Goal: Transaction & Acquisition: Book appointment/travel/reservation

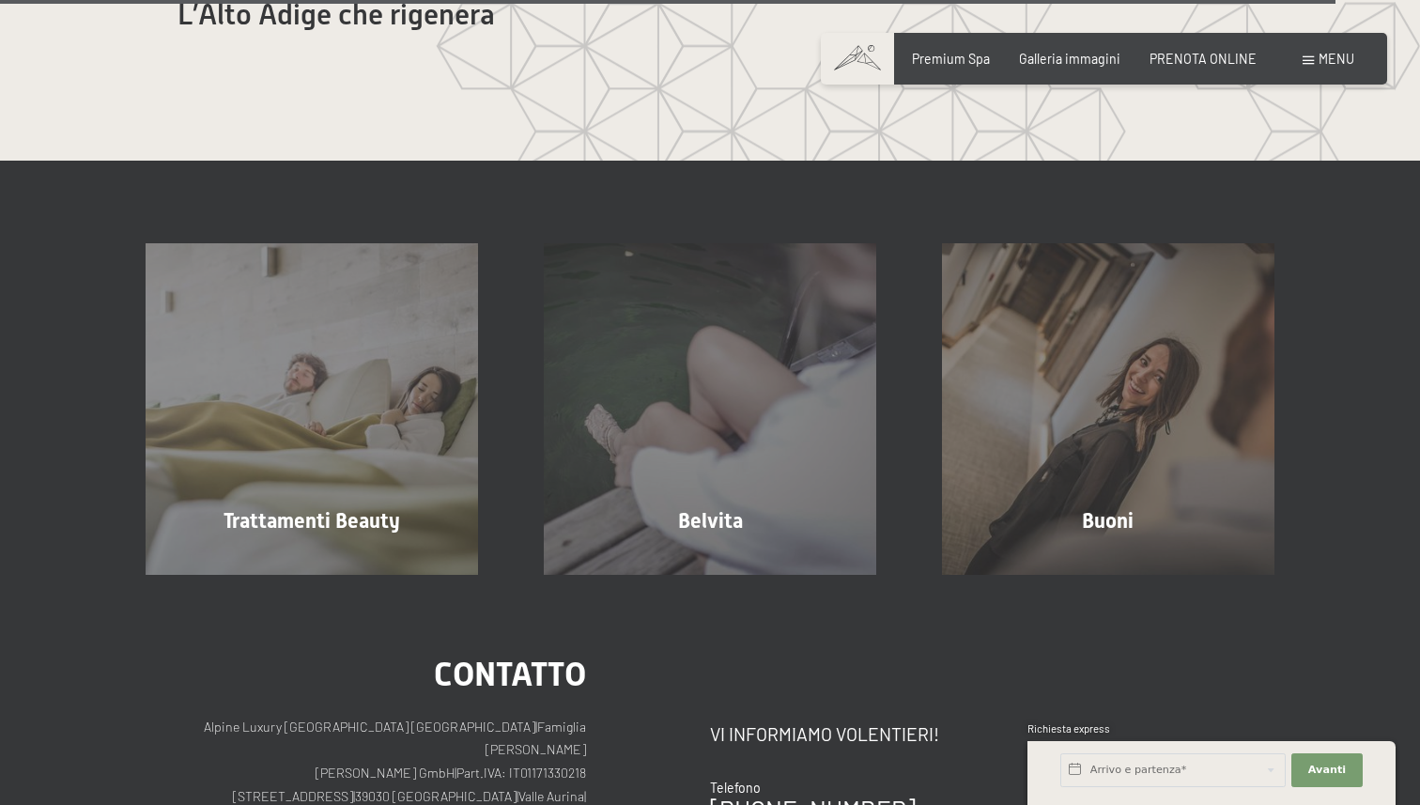
scroll to position [9755, 0]
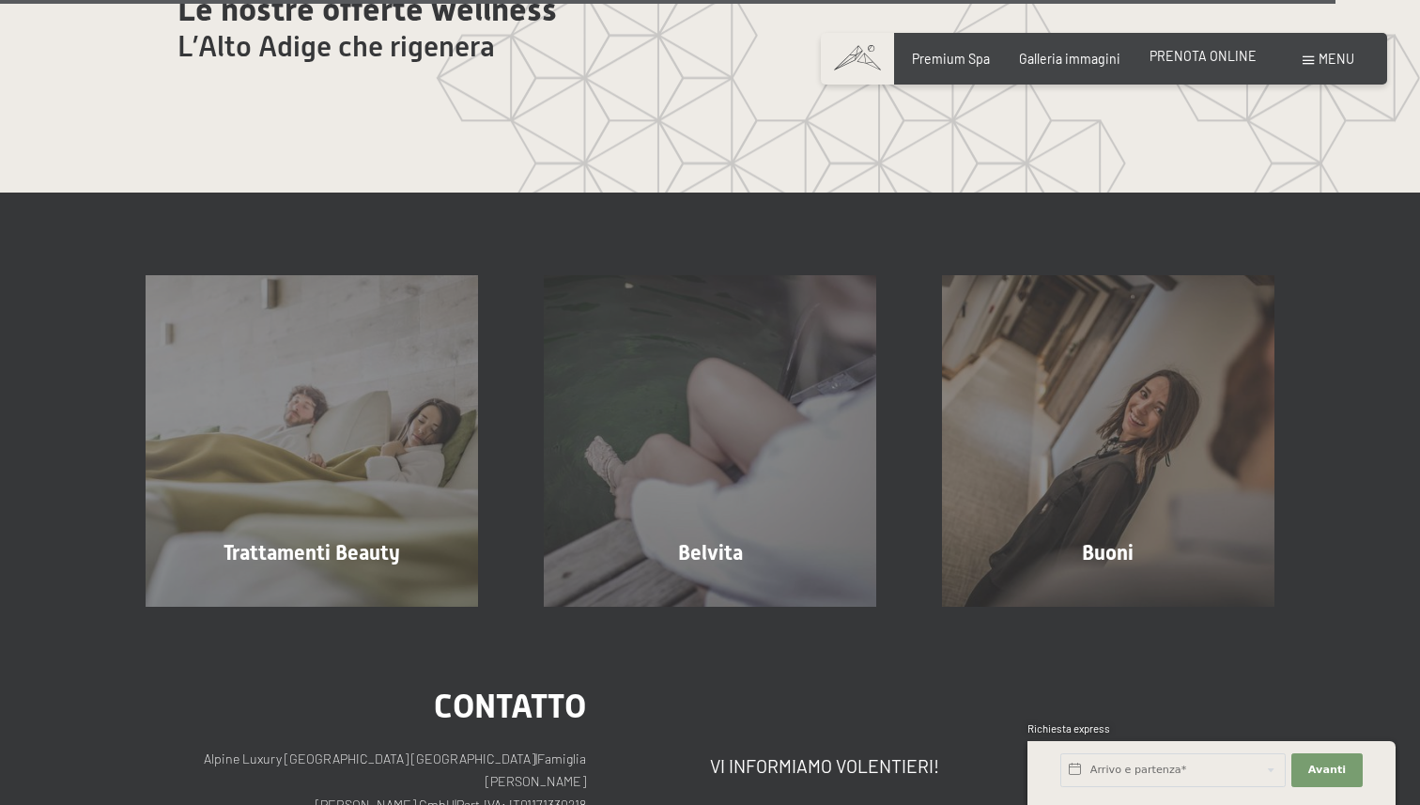
click at [1184, 58] on span "PRENOTA ONLINE" at bounding box center [1202, 56] width 107 height 16
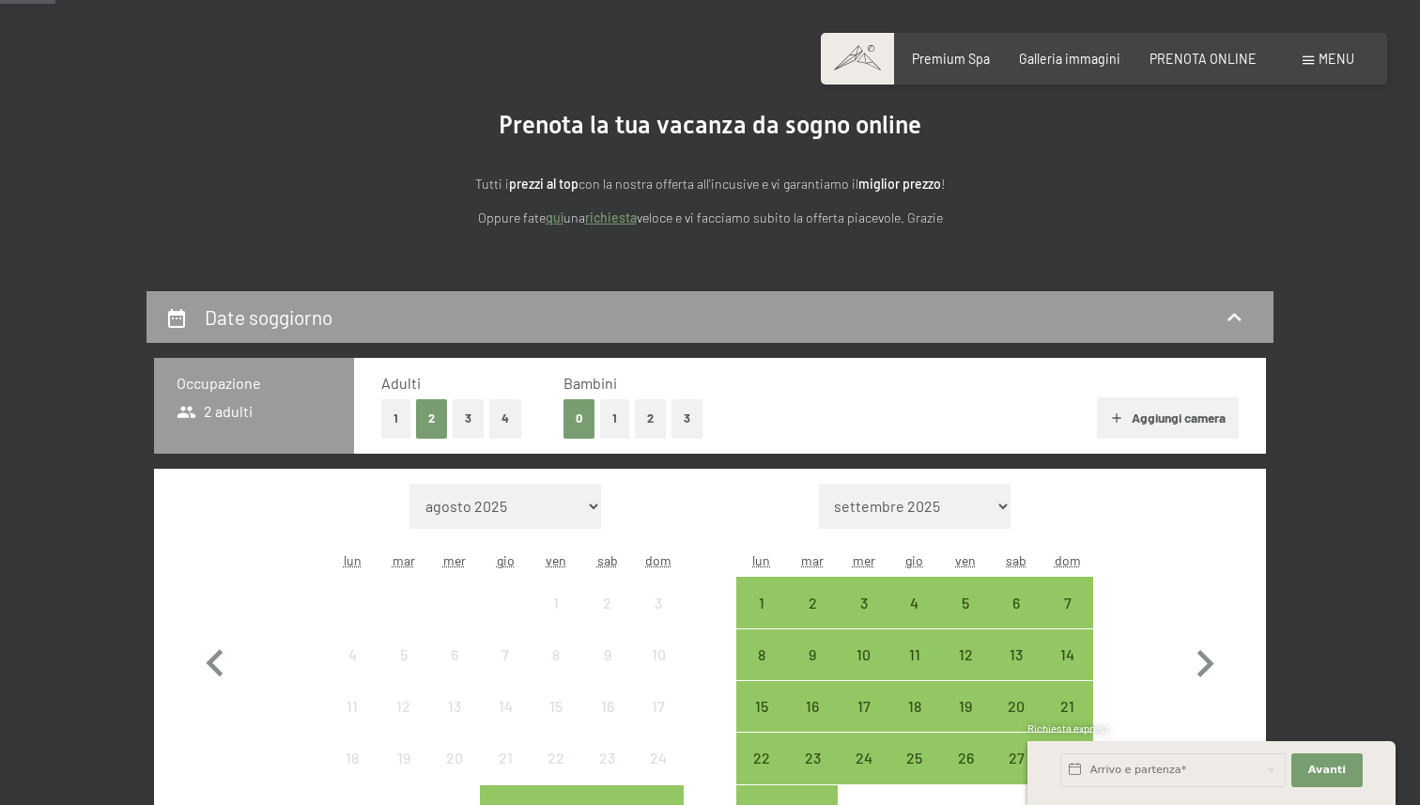
scroll to position [248, 0]
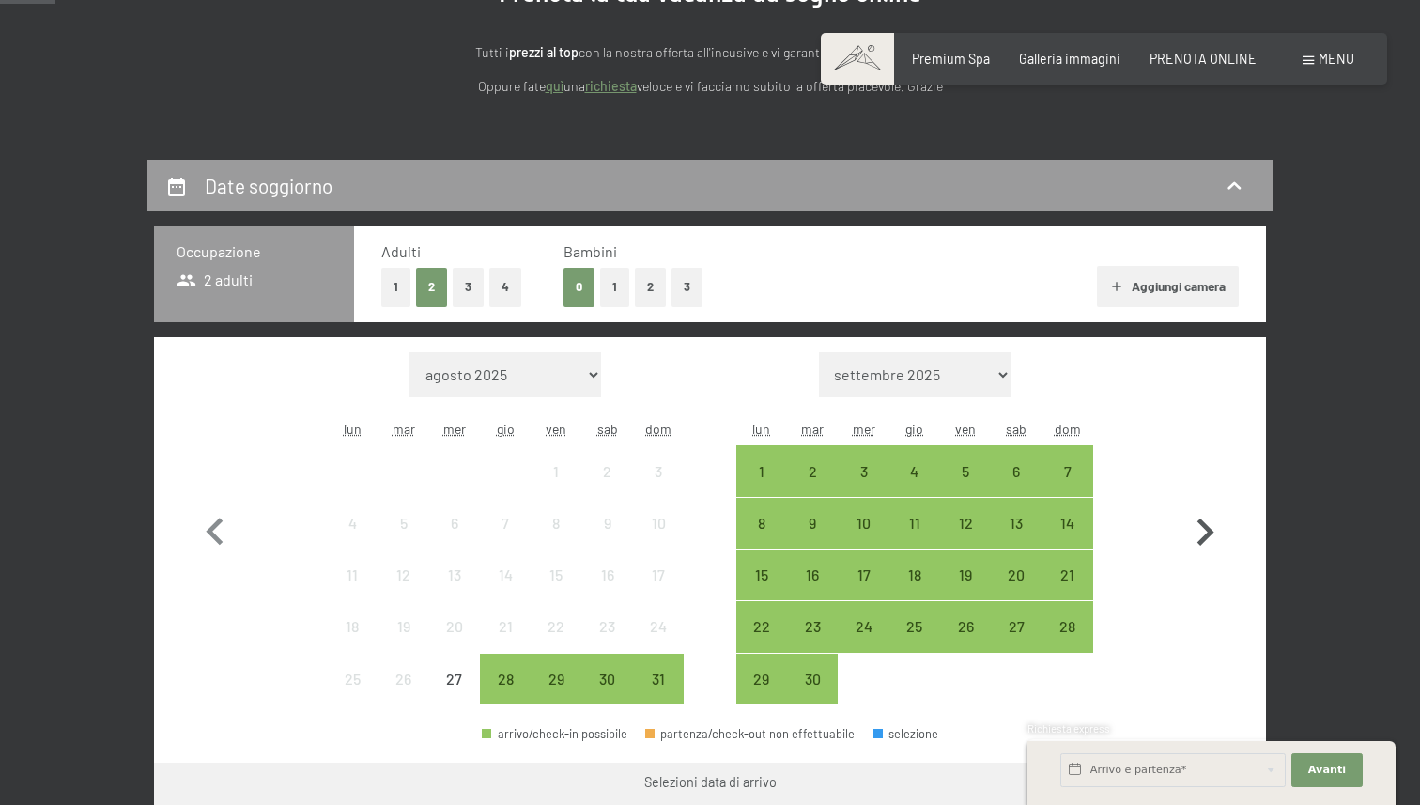
click at [1209, 518] on icon "button" at bounding box center [1204, 532] width 54 height 54
select select "[DATE]"
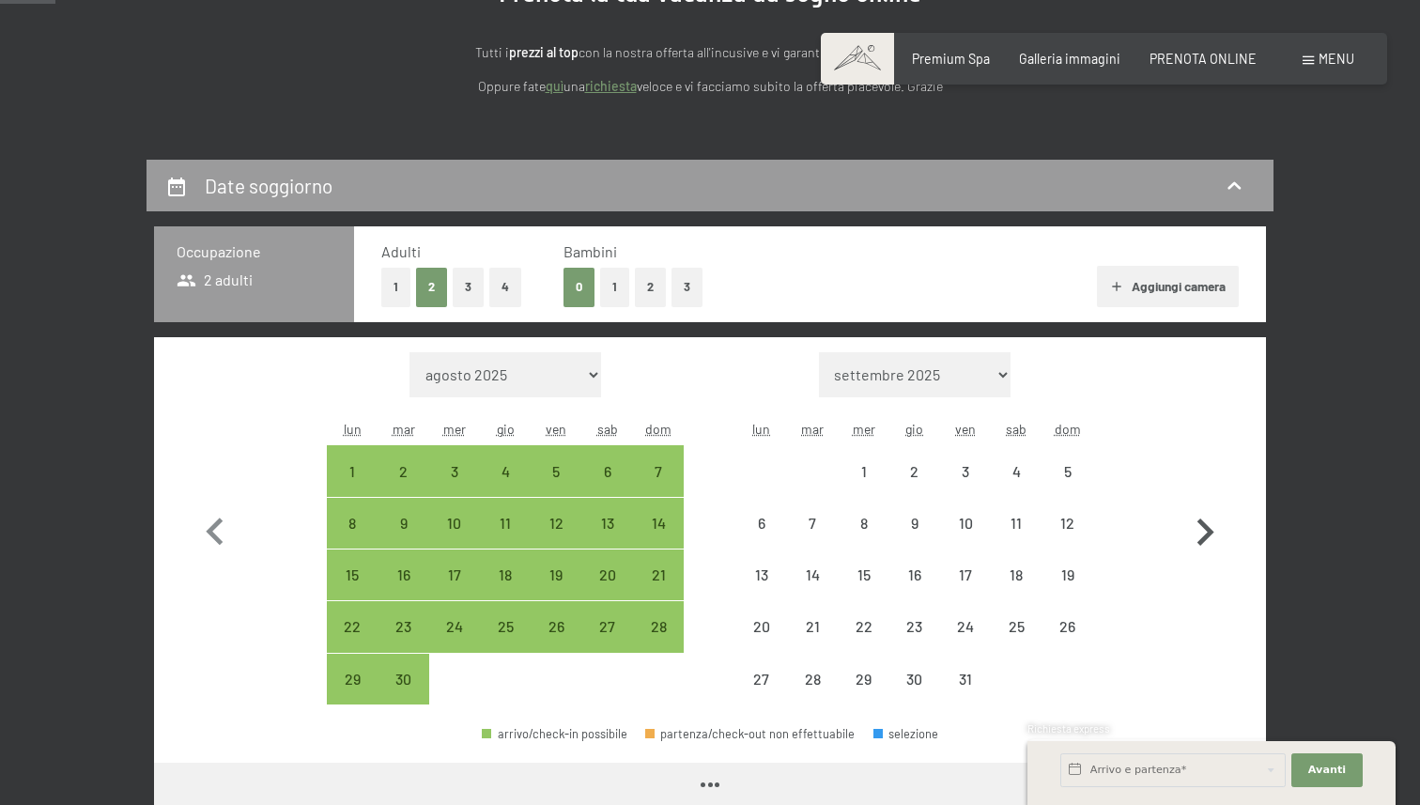
click at [1209, 518] on icon "button" at bounding box center [1204, 532] width 54 height 54
select select "[DATE]"
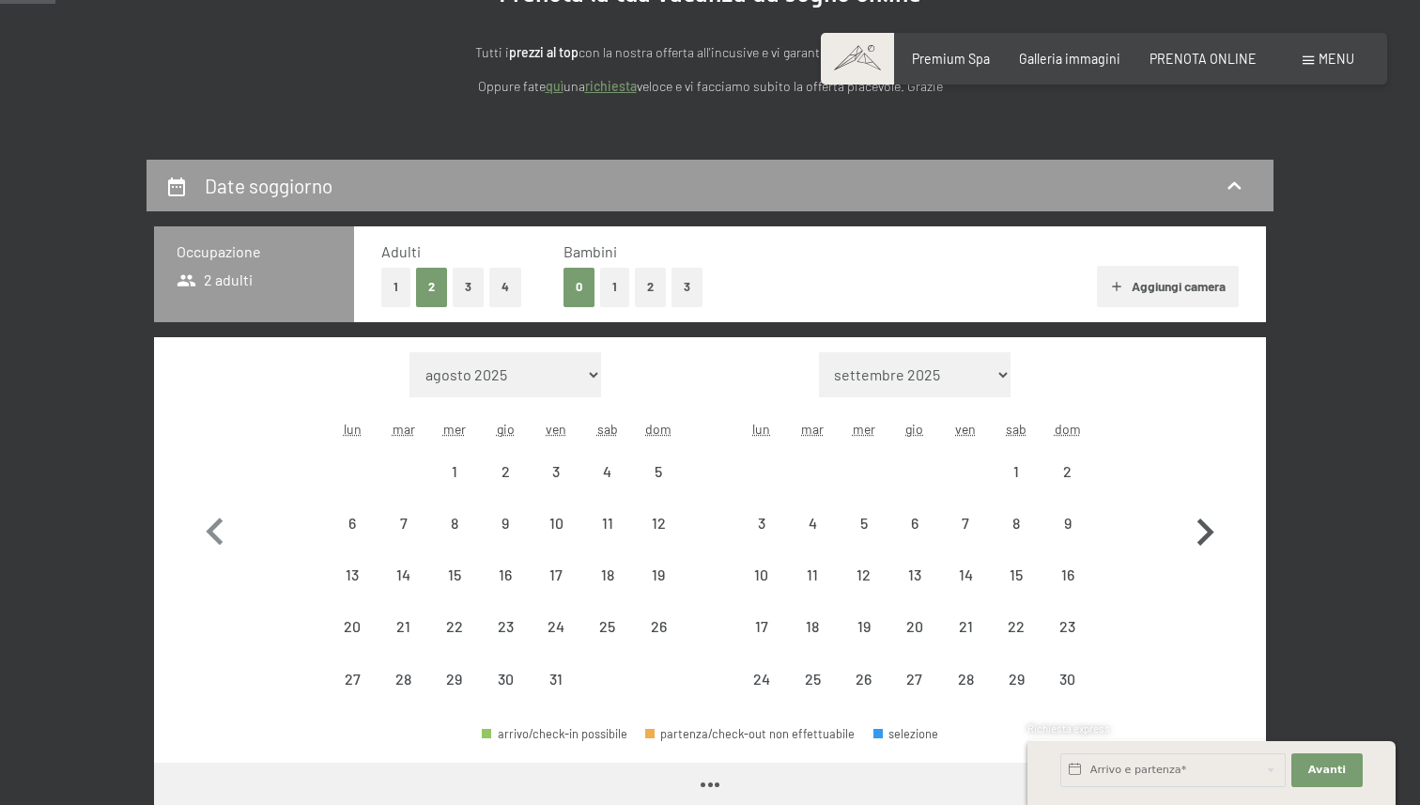
select select "[DATE]"
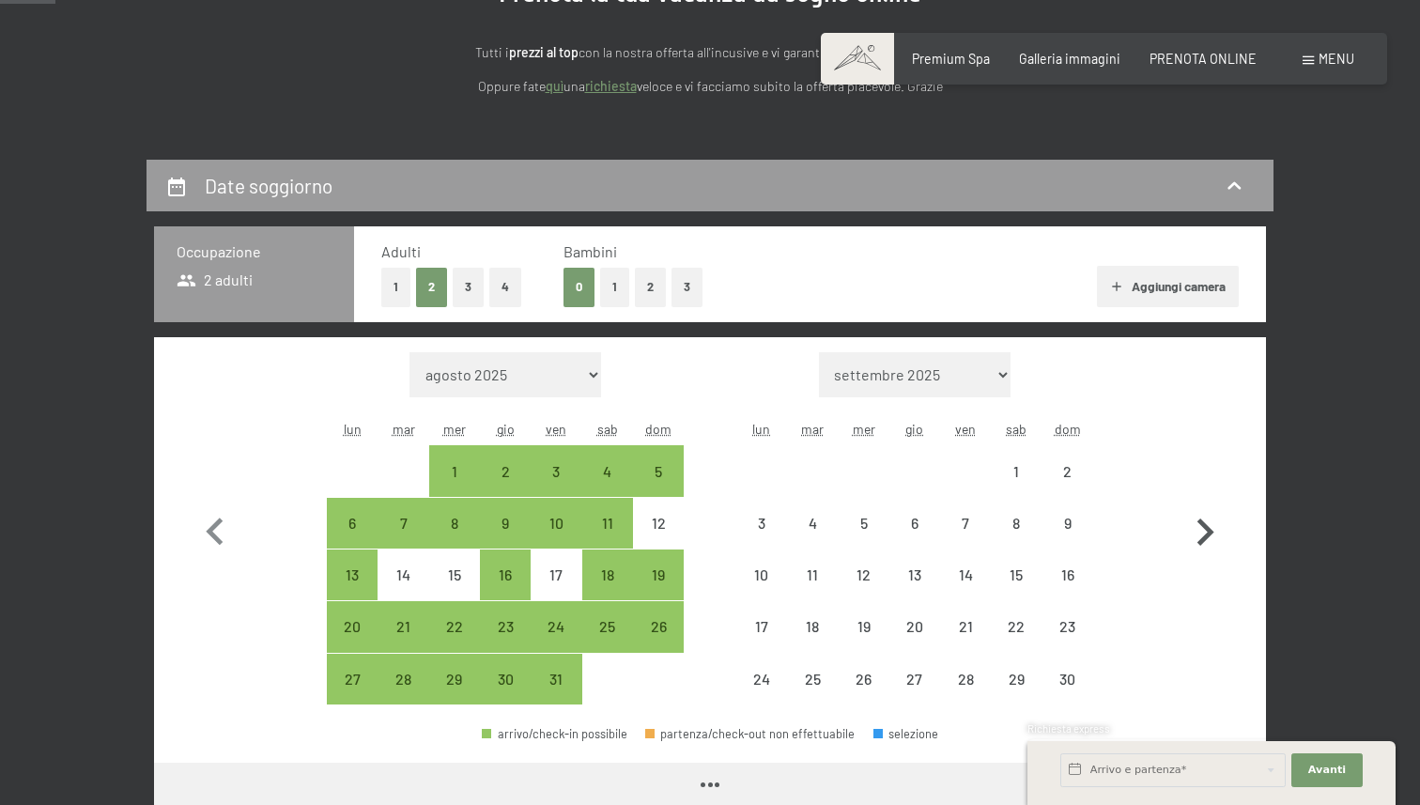
click at [1209, 518] on icon "button" at bounding box center [1204, 532] width 54 height 54
select select "[DATE]"
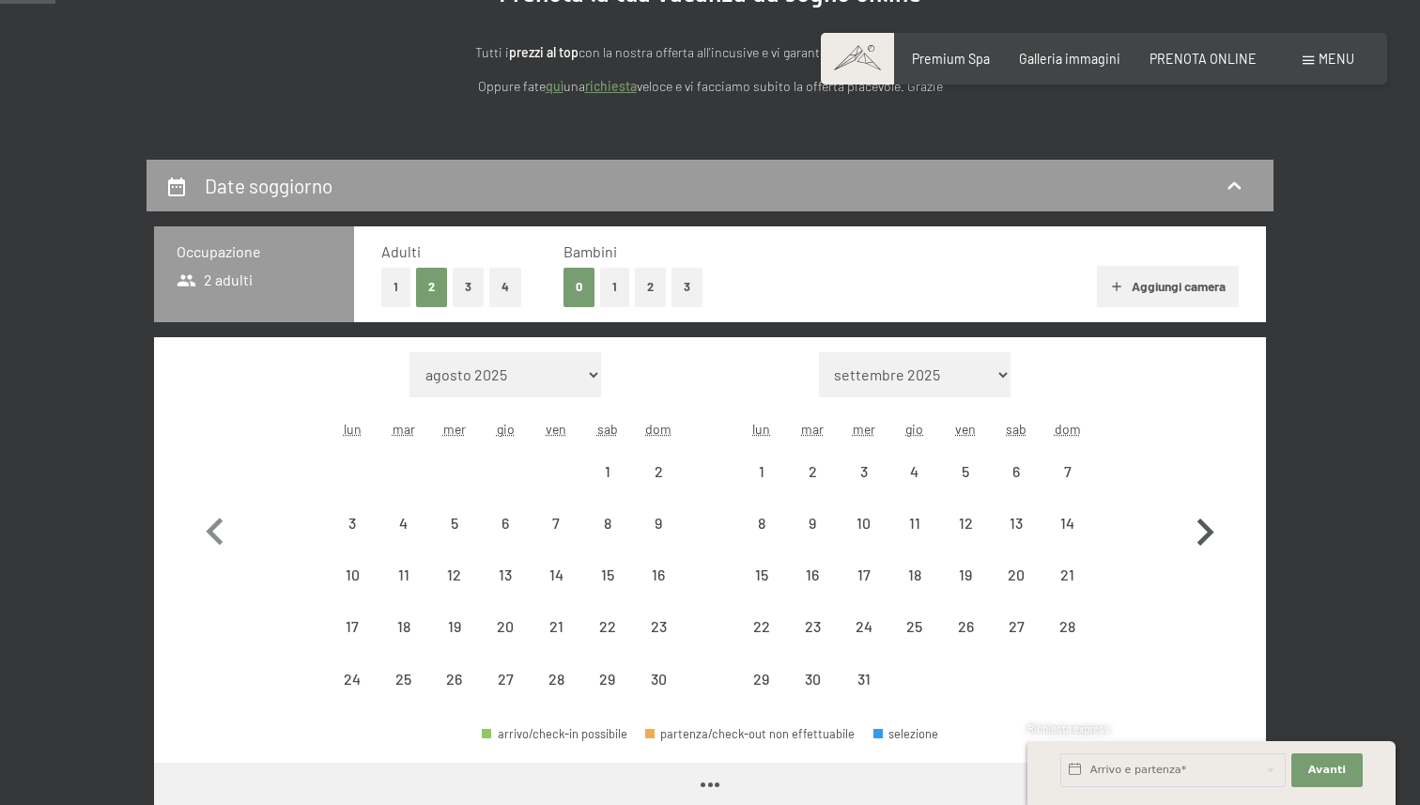
select select "[DATE]"
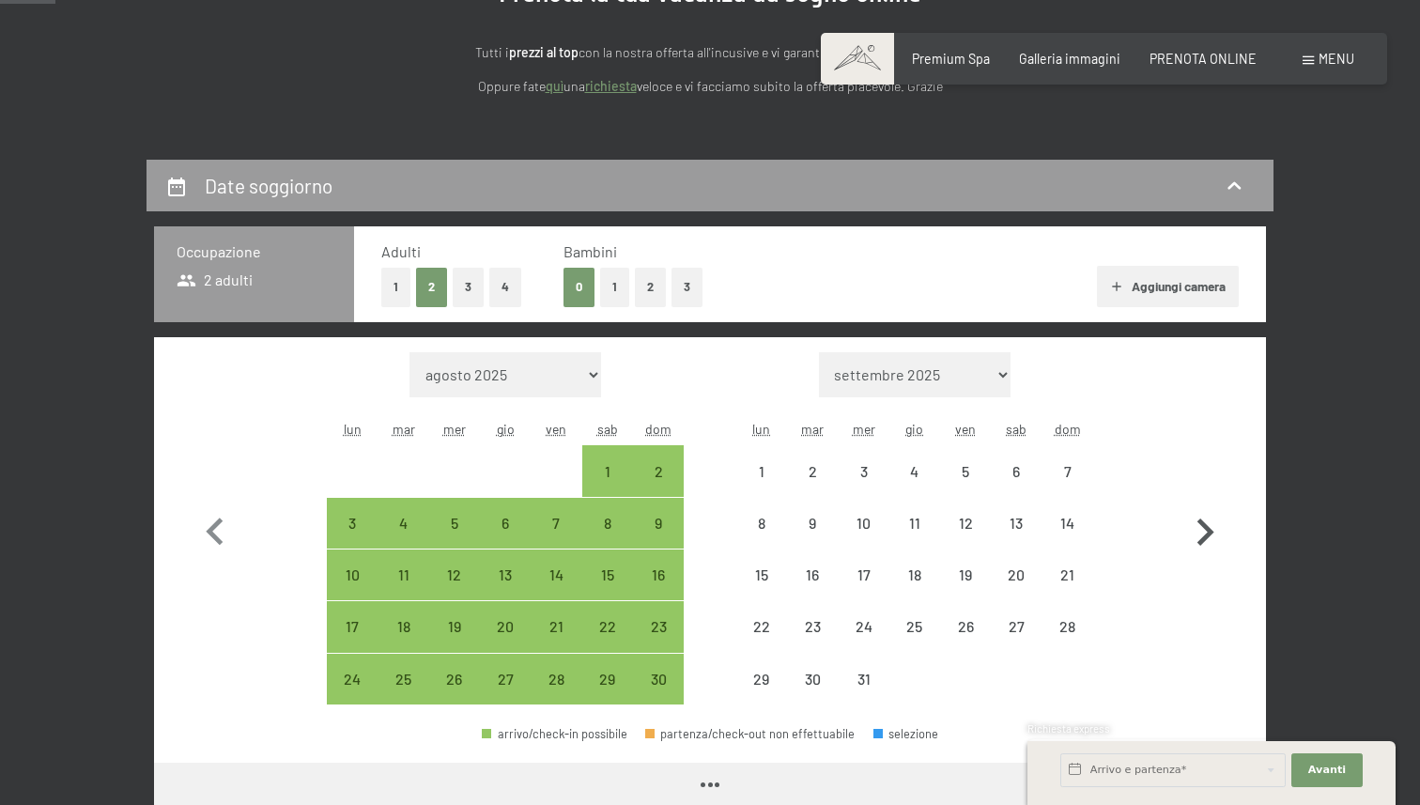
select select "[DATE]"
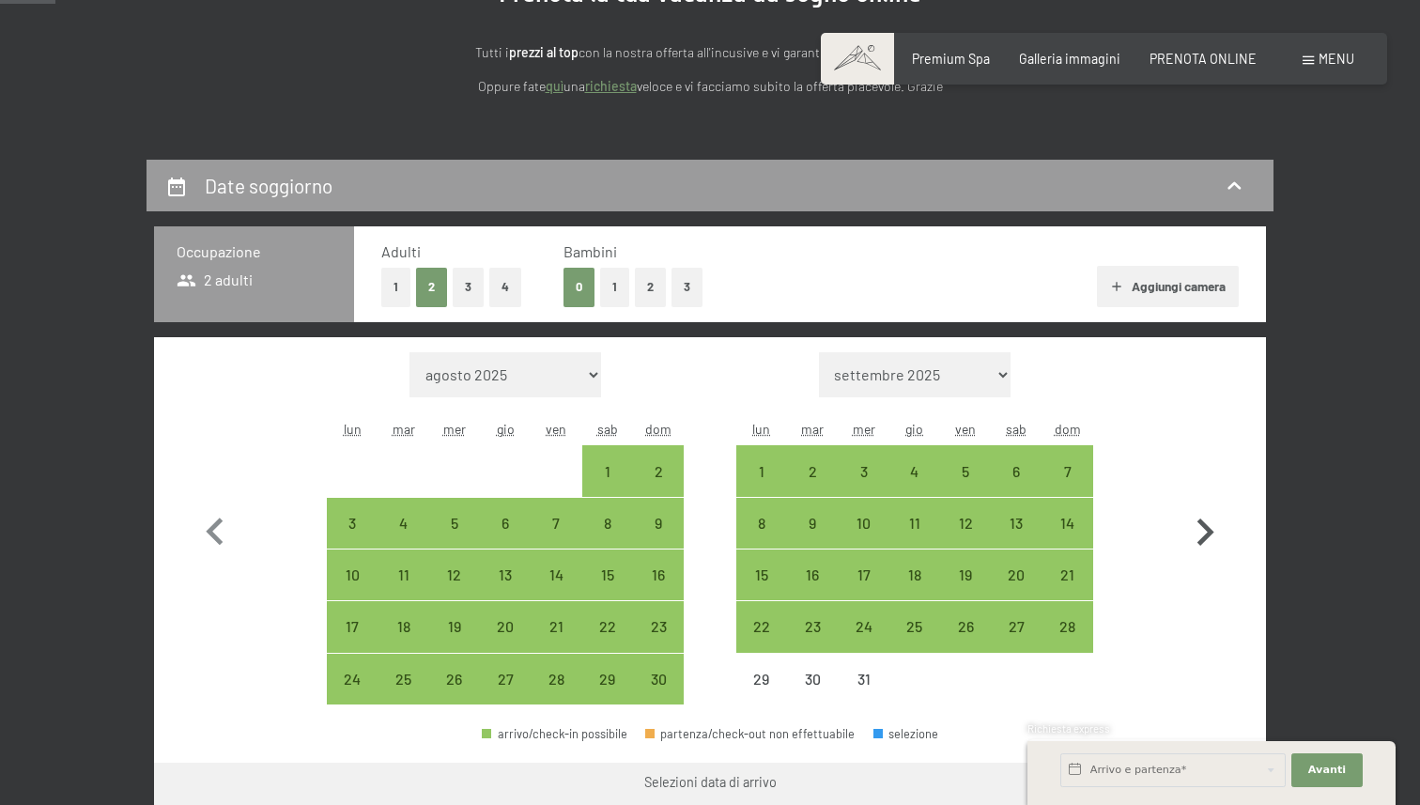
click at [1209, 518] on icon "button" at bounding box center [1204, 532] width 54 height 54
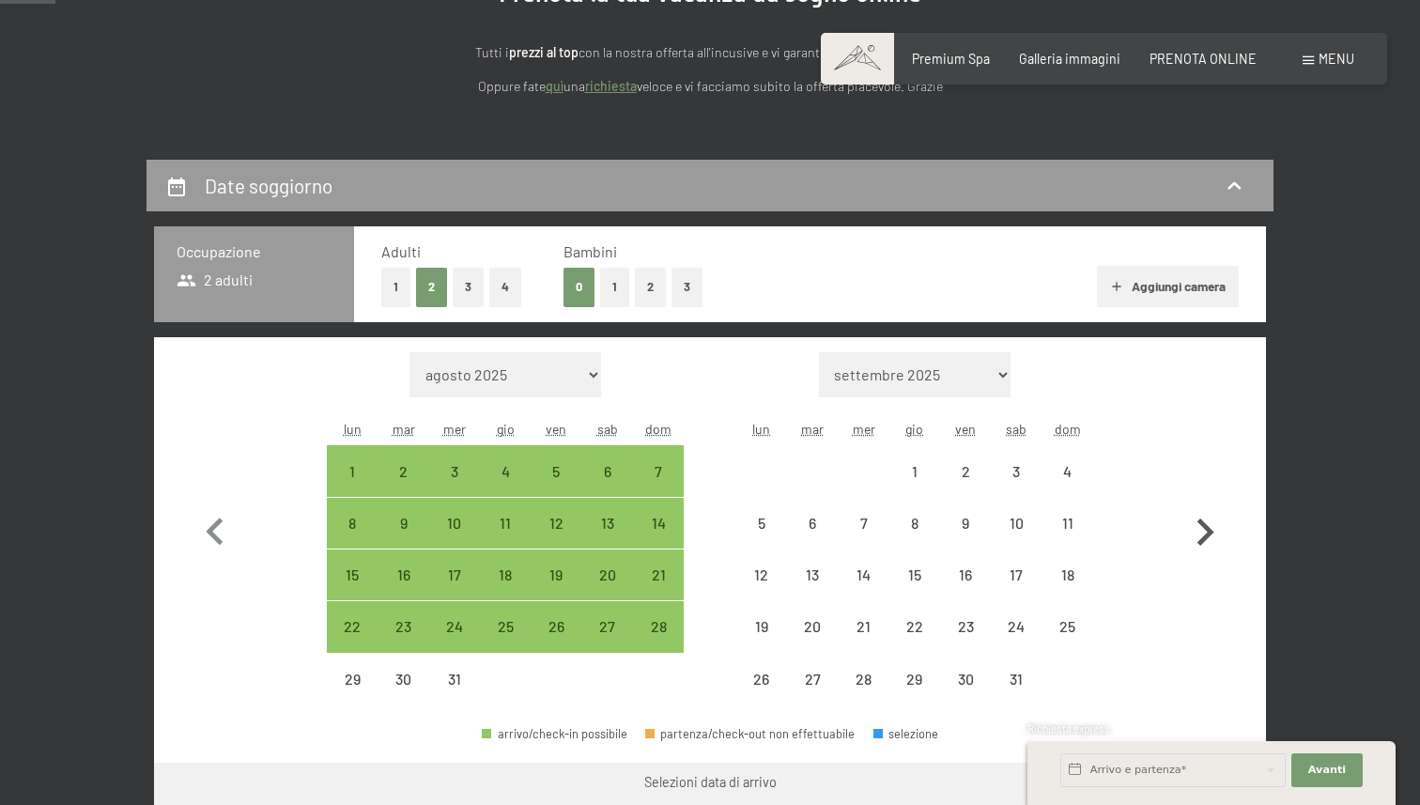
select select "[DATE]"
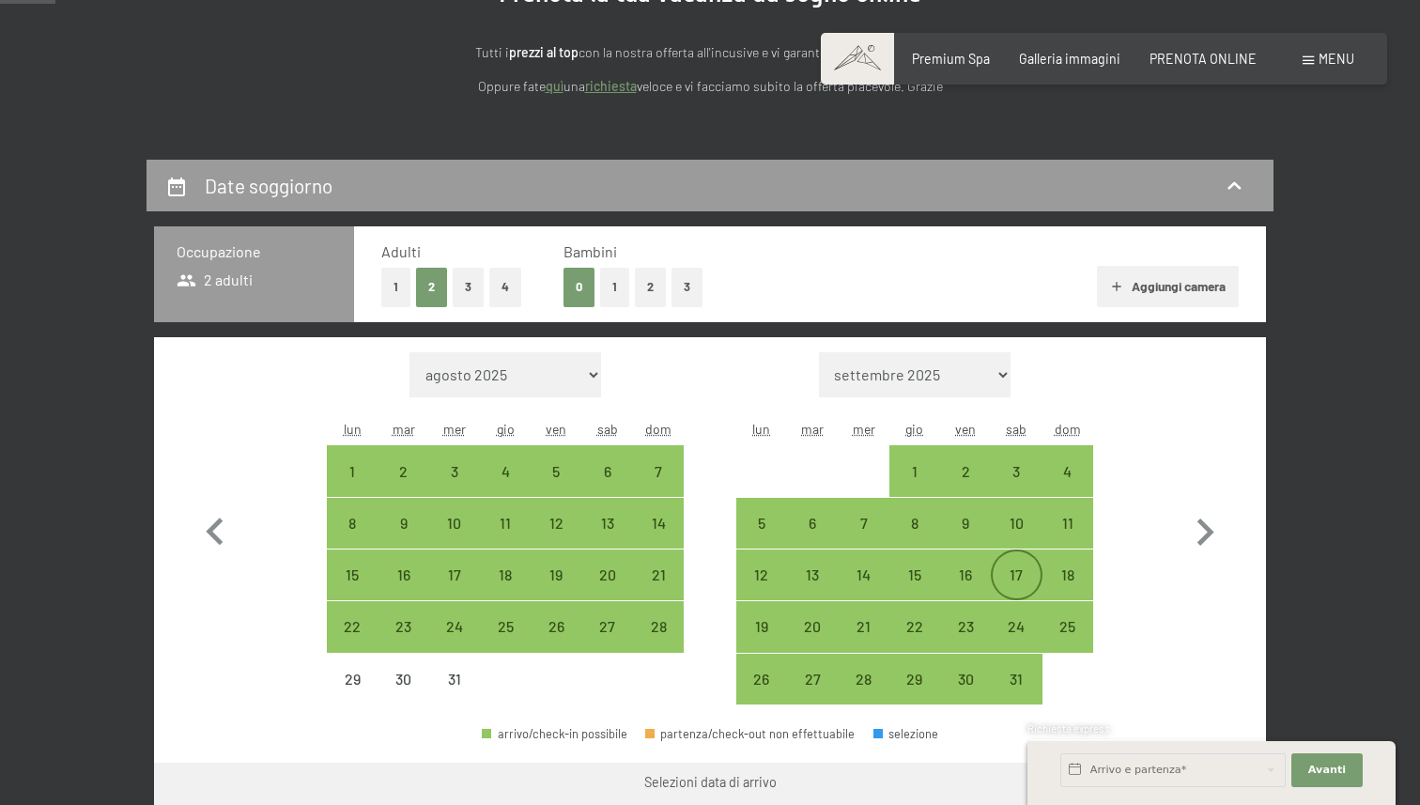
click at [1020, 569] on div "17" at bounding box center [1015, 590] width 47 height 47
select select "[DATE]"
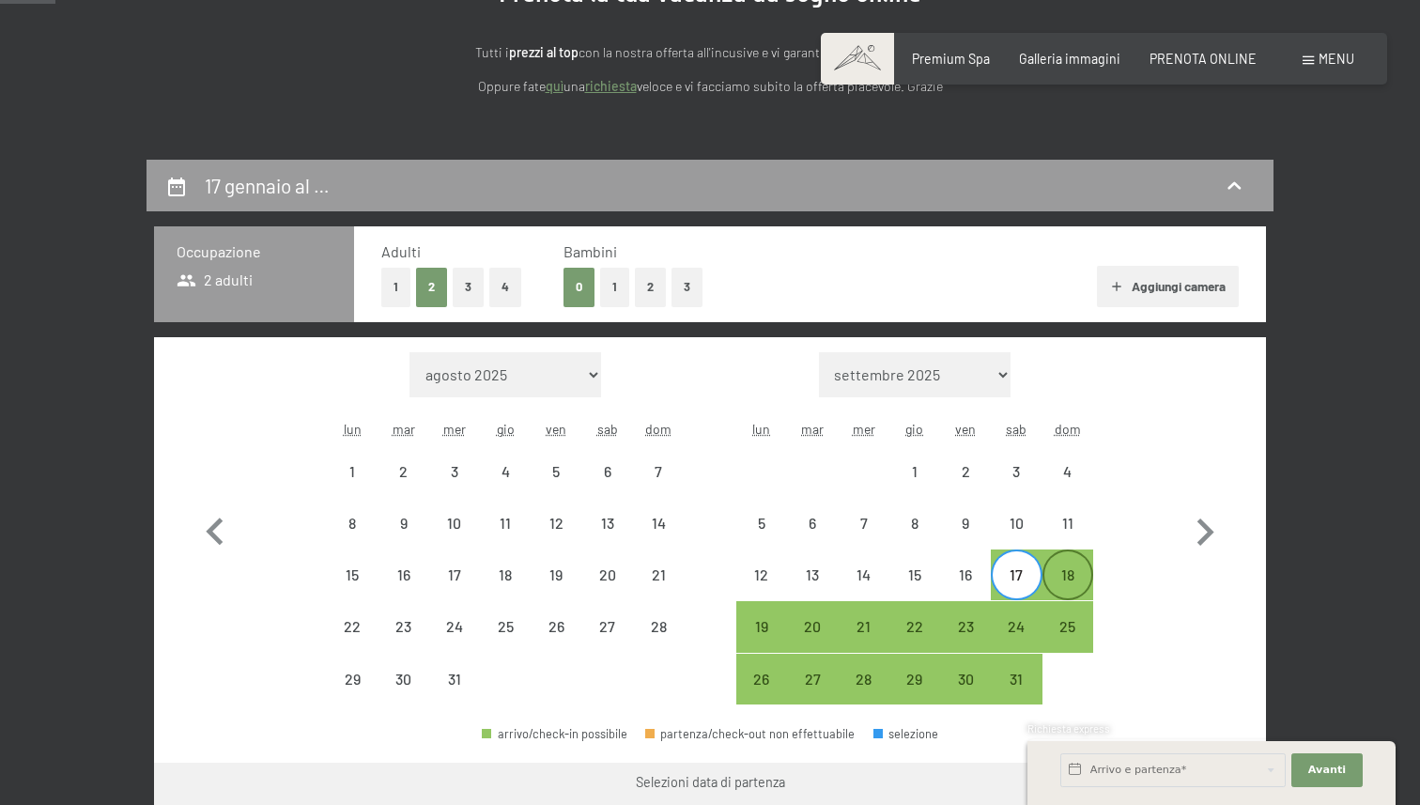
click at [1073, 568] on div "18" at bounding box center [1067, 590] width 47 height 47
select select "[DATE]"
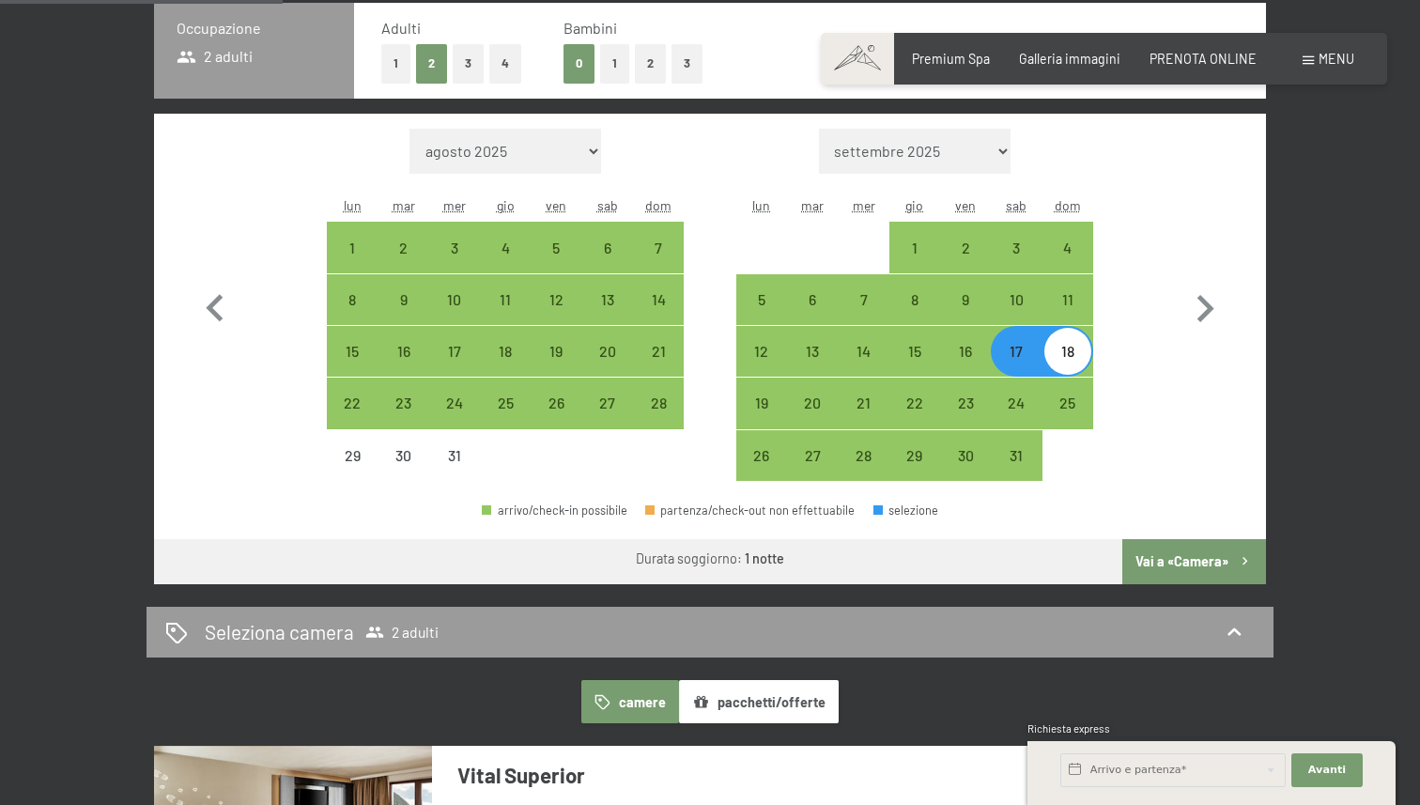
scroll to position [480, 0]
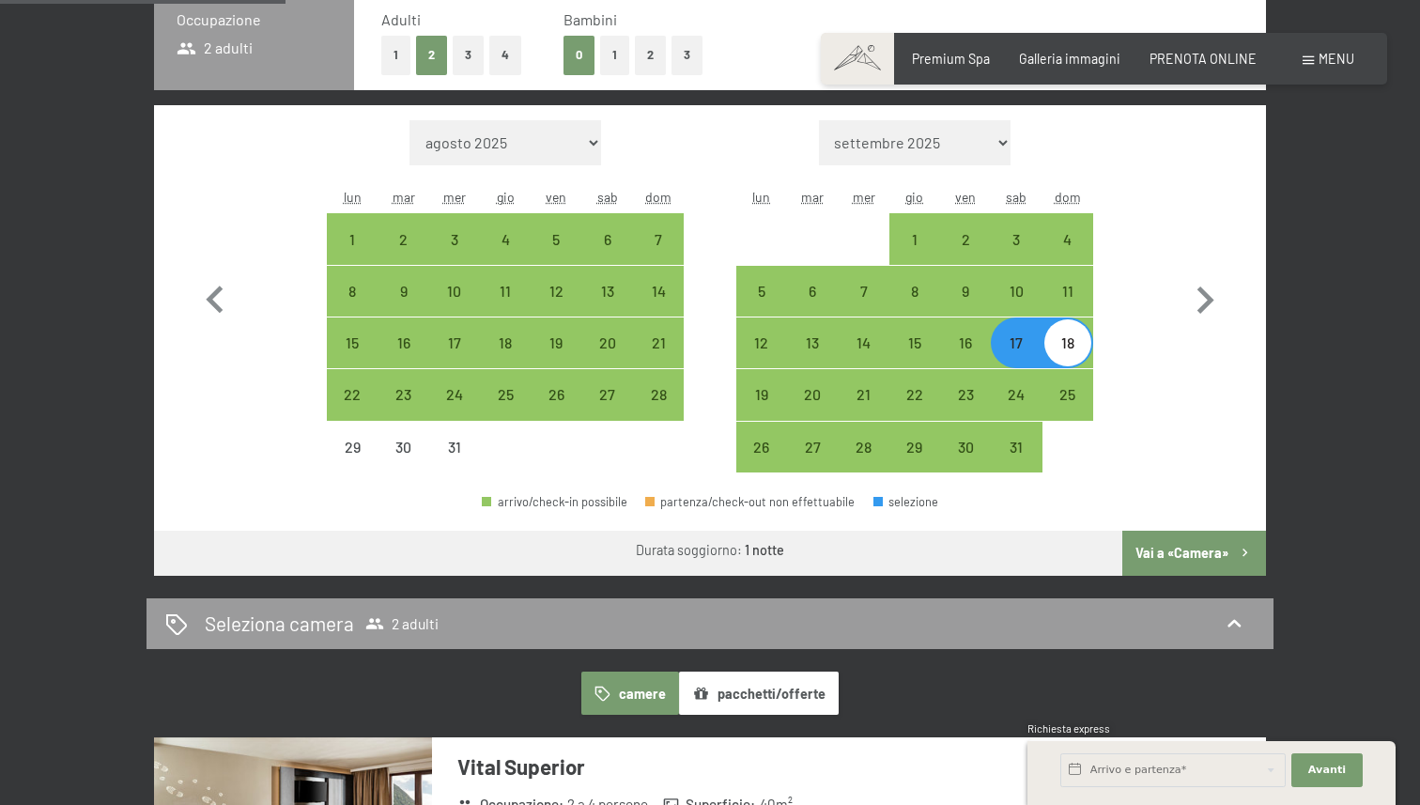
click at [1158, 533] on button "Vai a «Camera»" at bounding box center [1194, 553] width 144 height 45
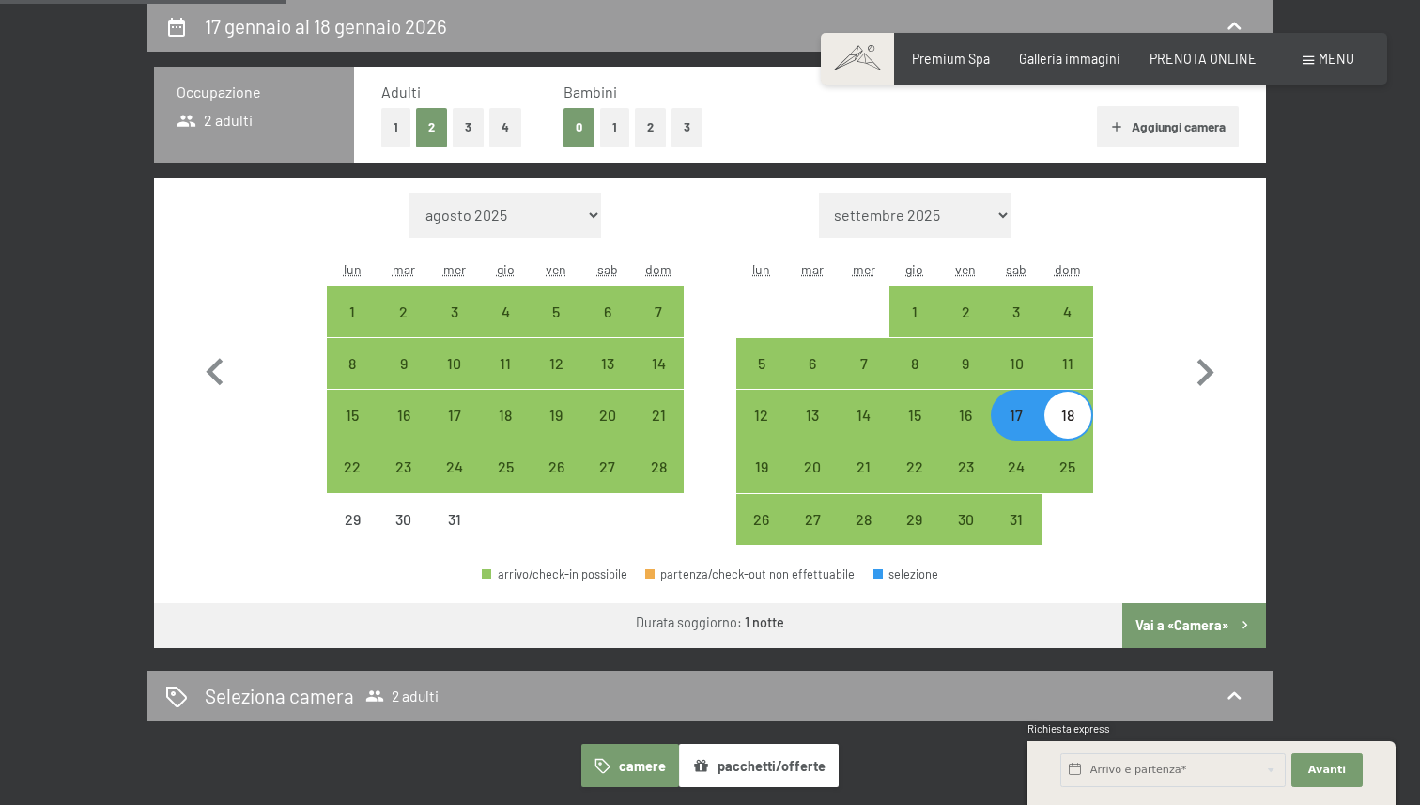
select select "[DATE]"
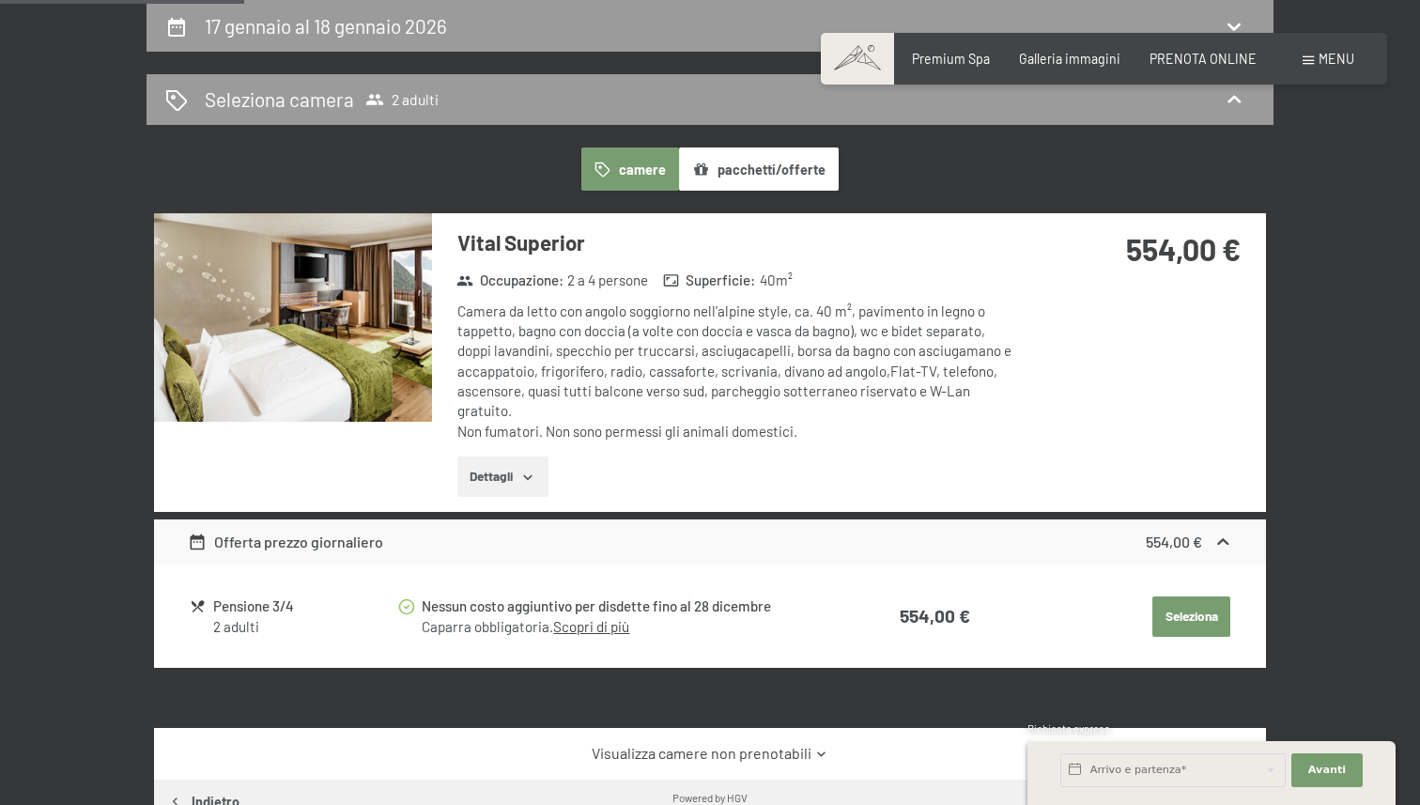
click at [489, 484] on button "Dettagli" at bounding box center [502, 476] width 91 height 41
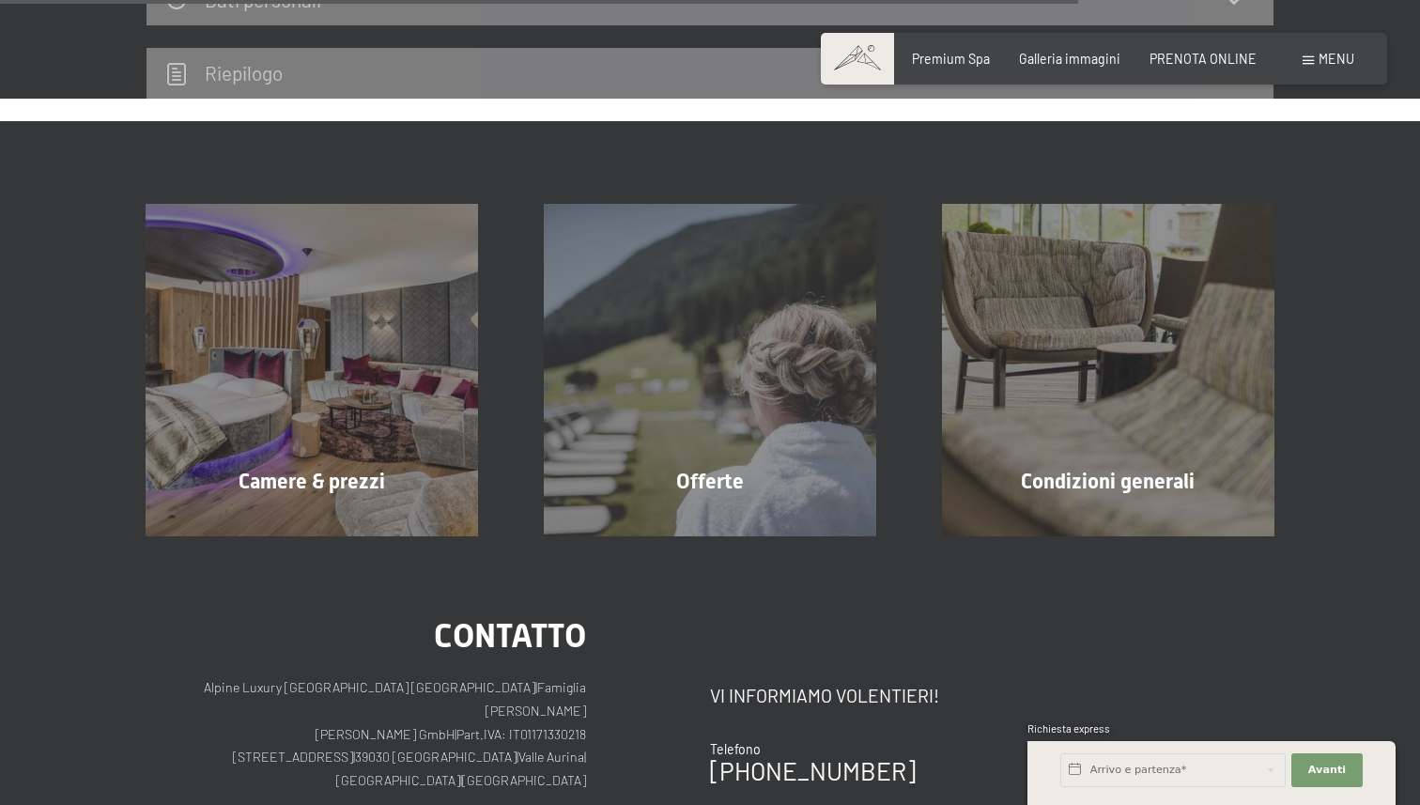
scroll to position [1463, 0]
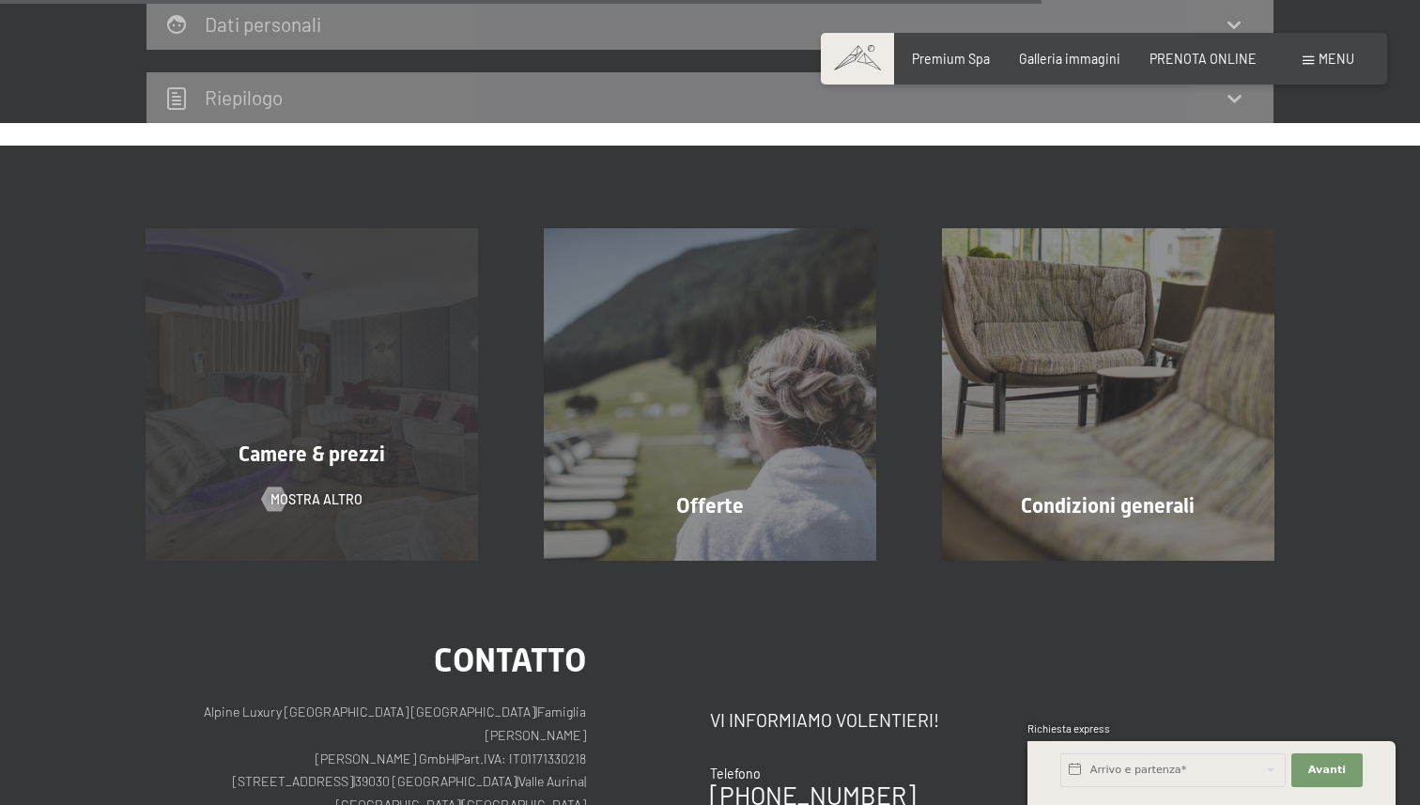
click at [207, 446] on div "Camere & prezzi" at bounding box center [312, 454] width 398 height 29
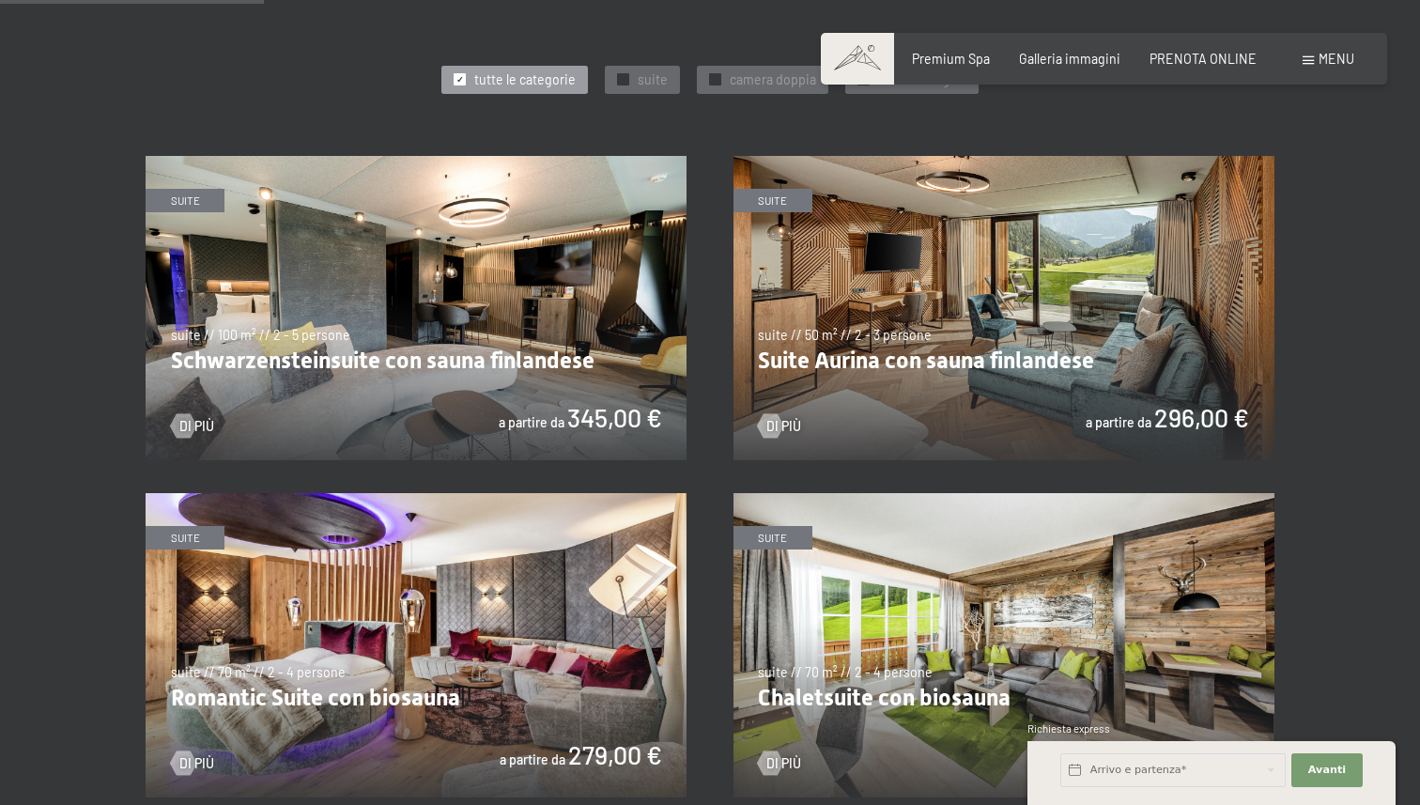
scroll to position [942, 0]
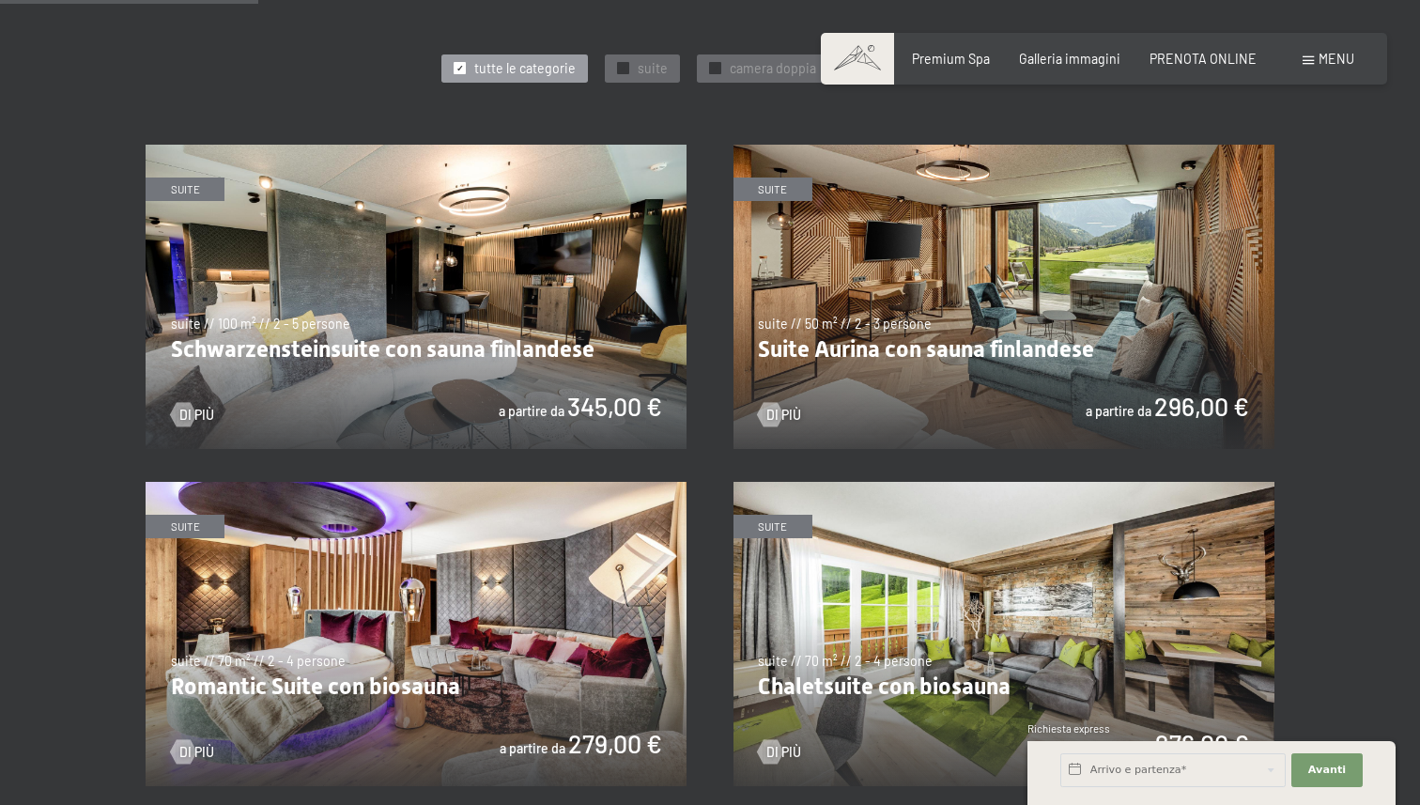
click at [427, 679] on img at bounding box center [416, 634] width 541 height 304
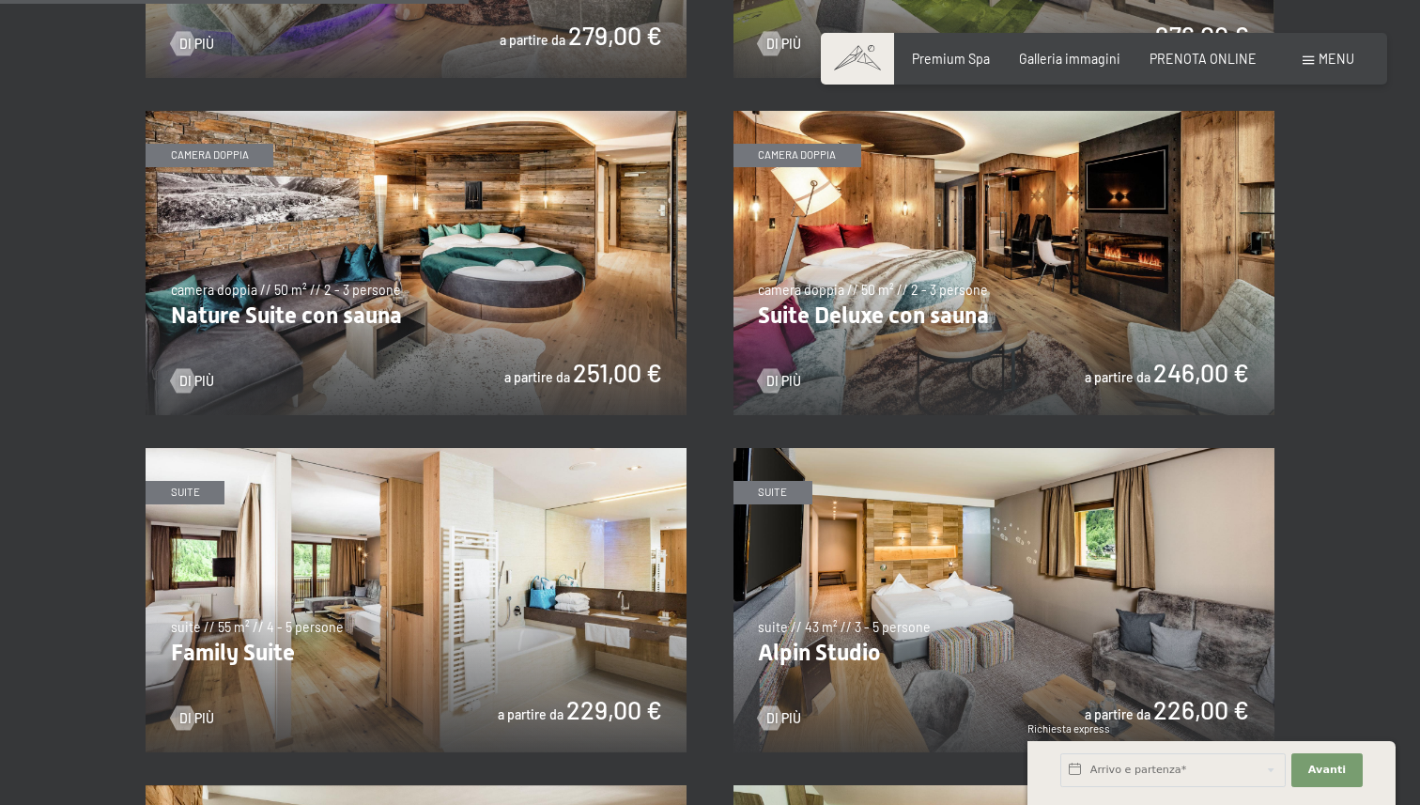
scroll to position [1635, 0]
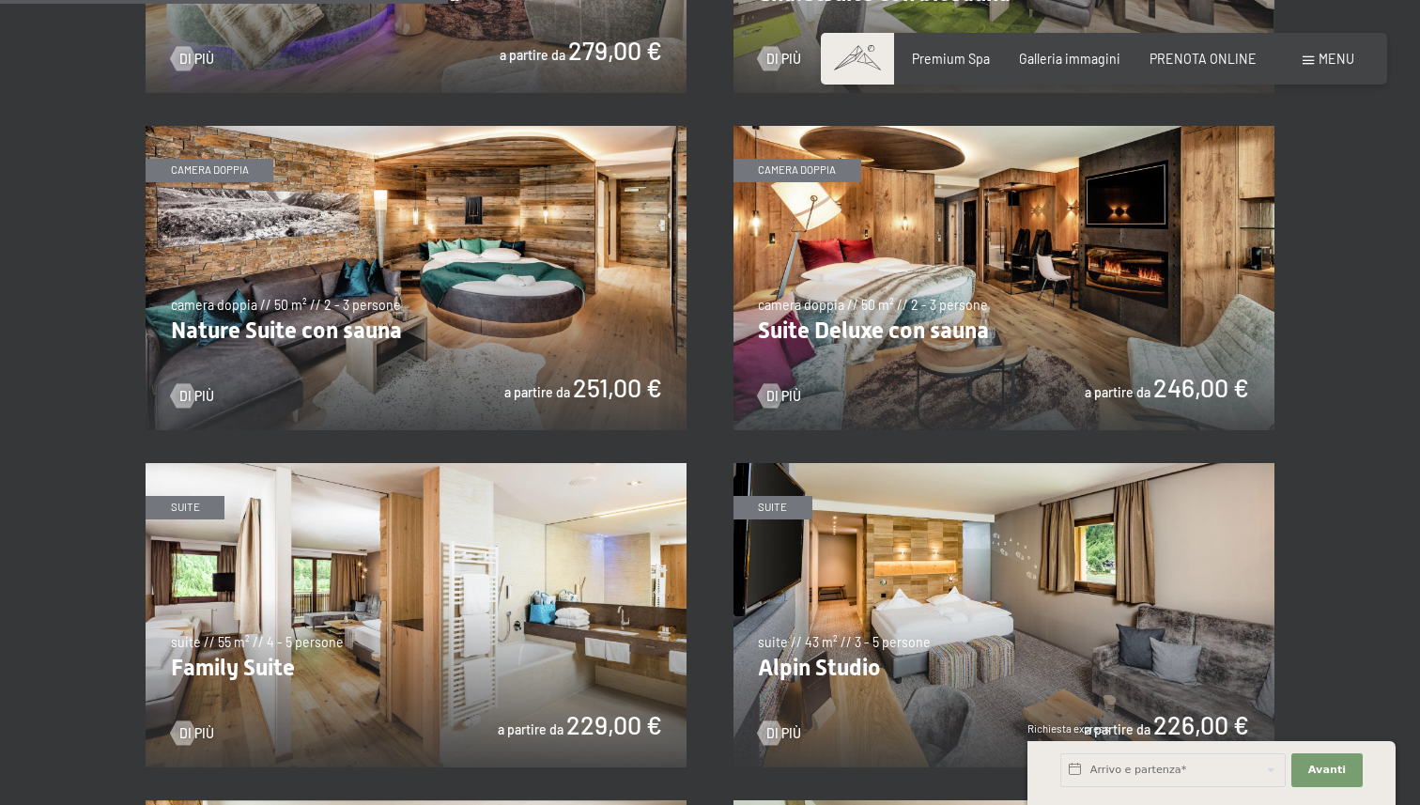
click at [1100, 306] on img at bounding box center [1003, 278] width 541 height 304
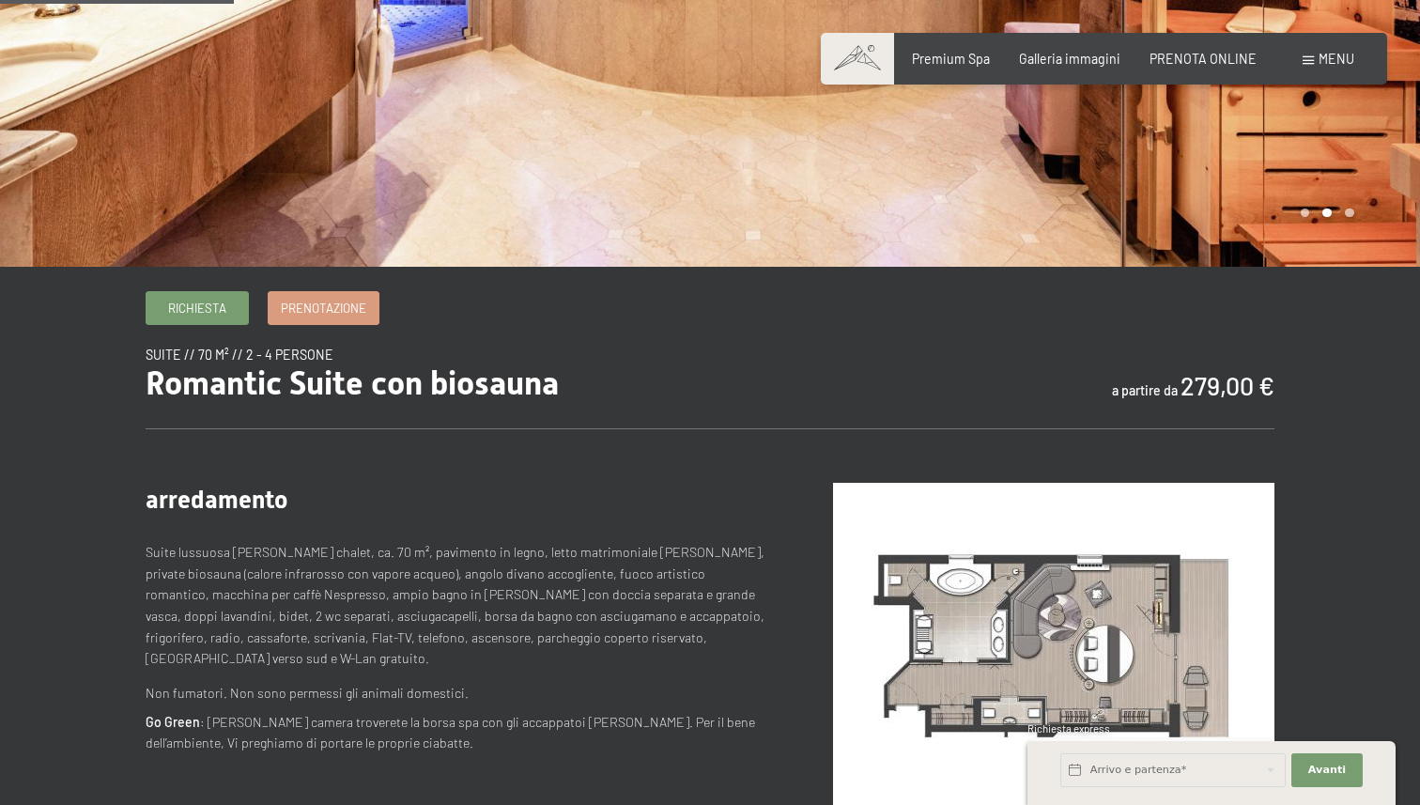
scroll to position [325, 0]
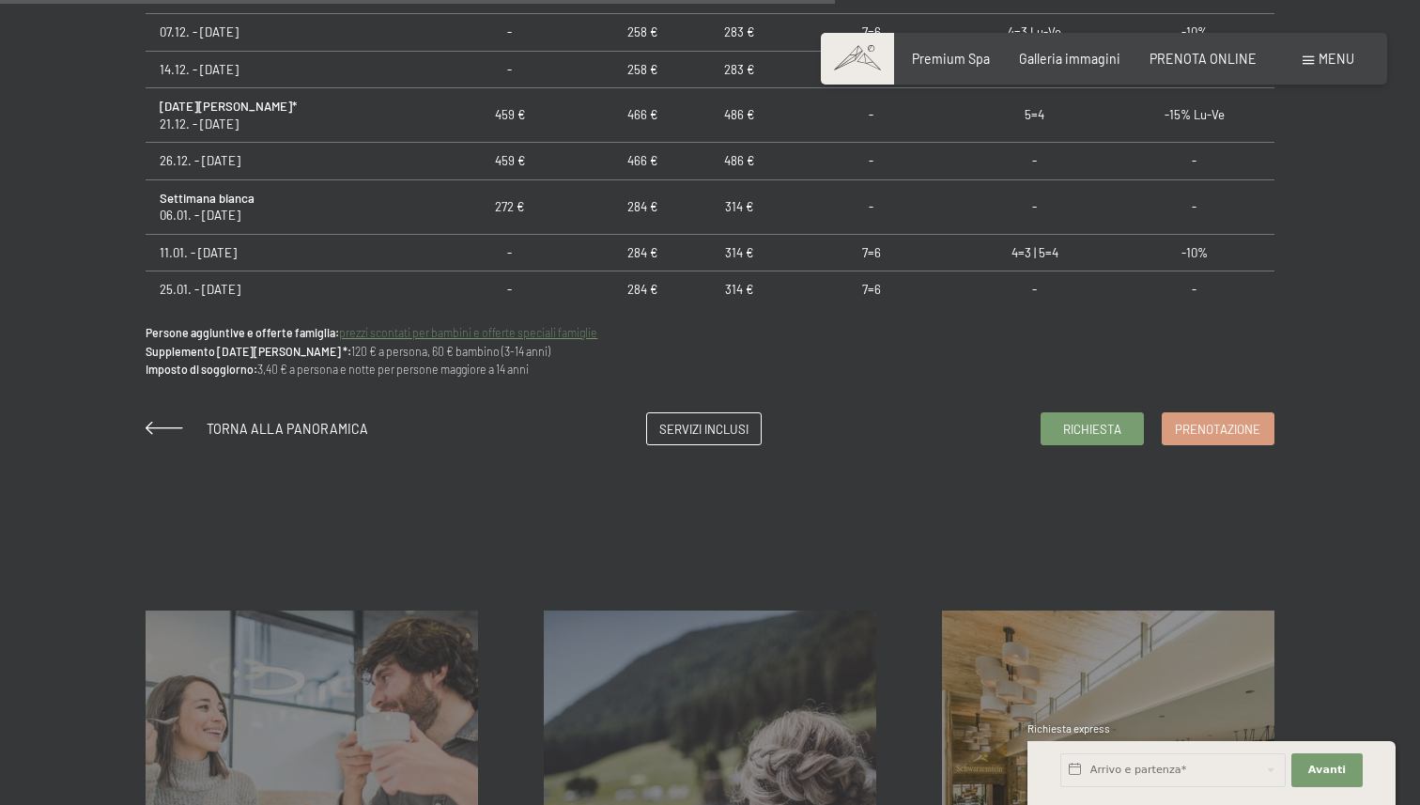
scroll to position [1305, 0]
click at [1203, 425] on span "Prenotazione" at bounding box center [1217, 427] width 85 height 17
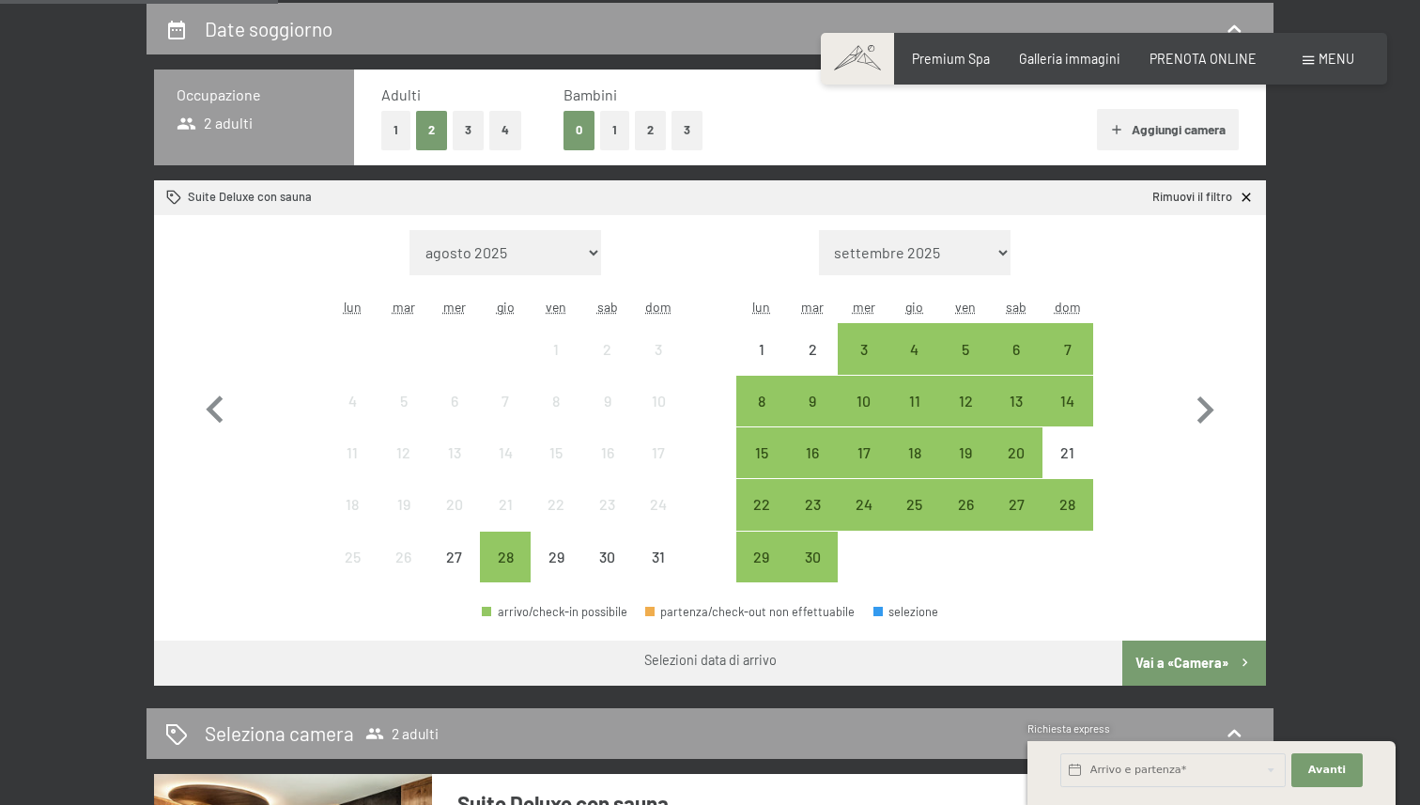
scroll to position [411, 0]
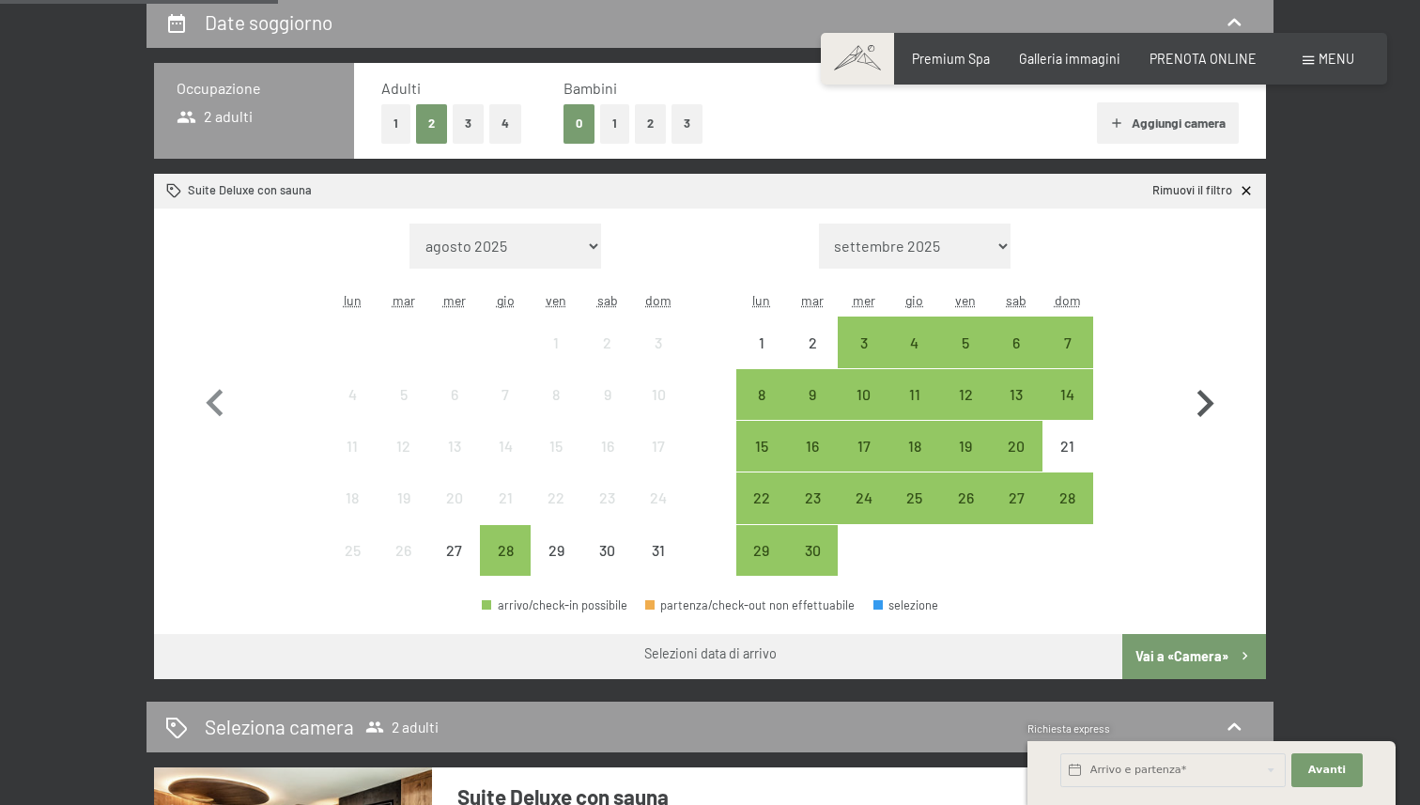
click at [1194, 398] on icon "button" at bounding box center [1204, 404] width 54 height 54
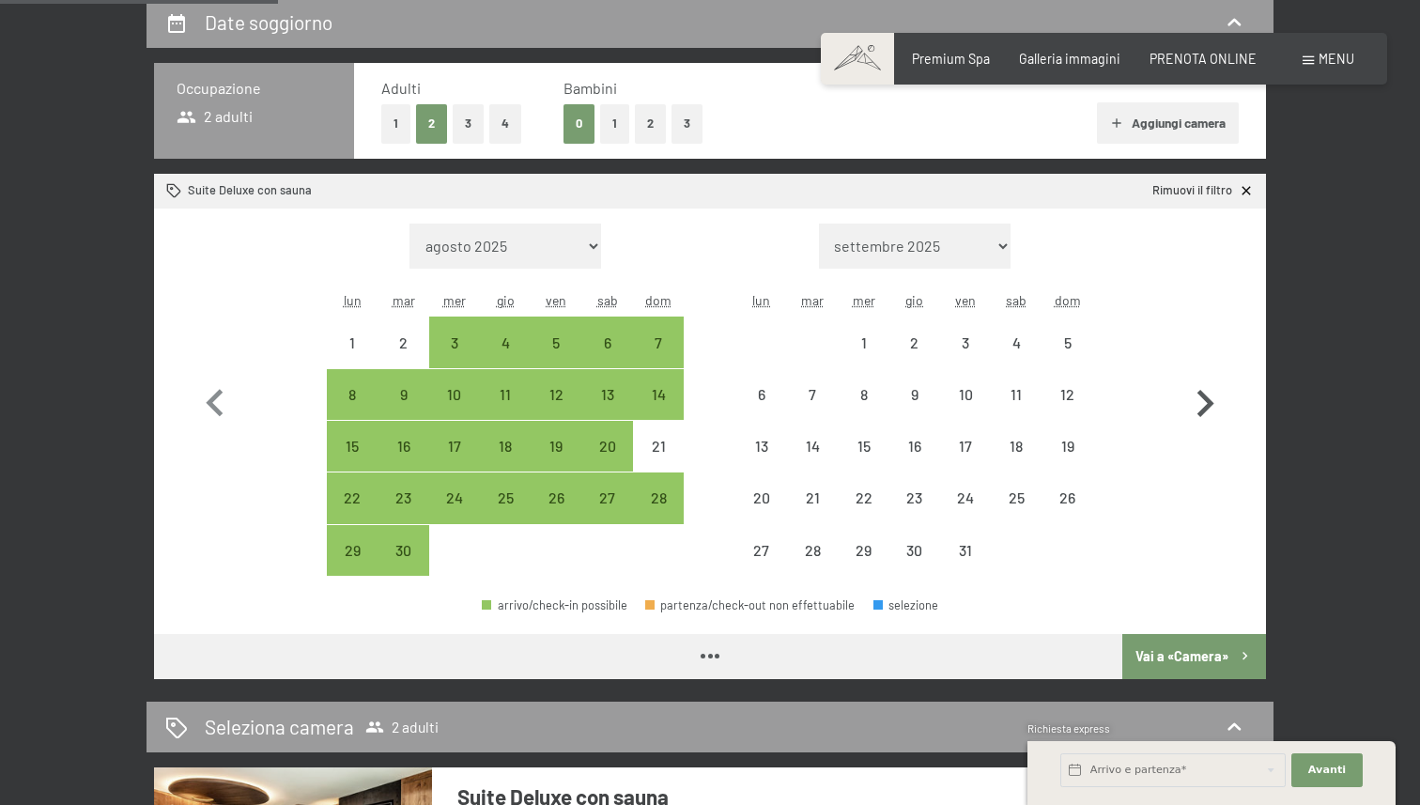
click at [1194, 398] on icon "button" at bounding box center [1204, 404] width 54 height 54
select select "[DATE]"
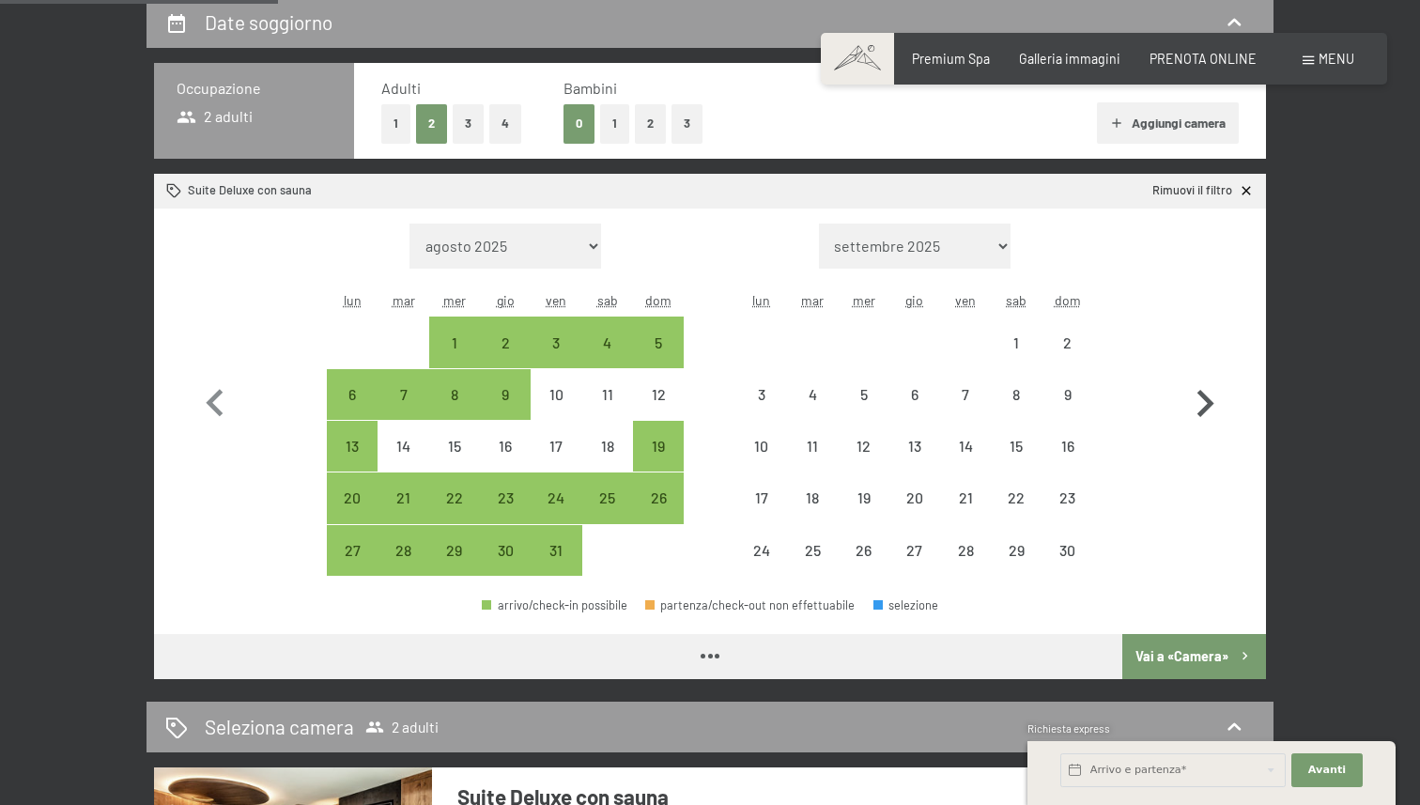
select select "[DATE]"
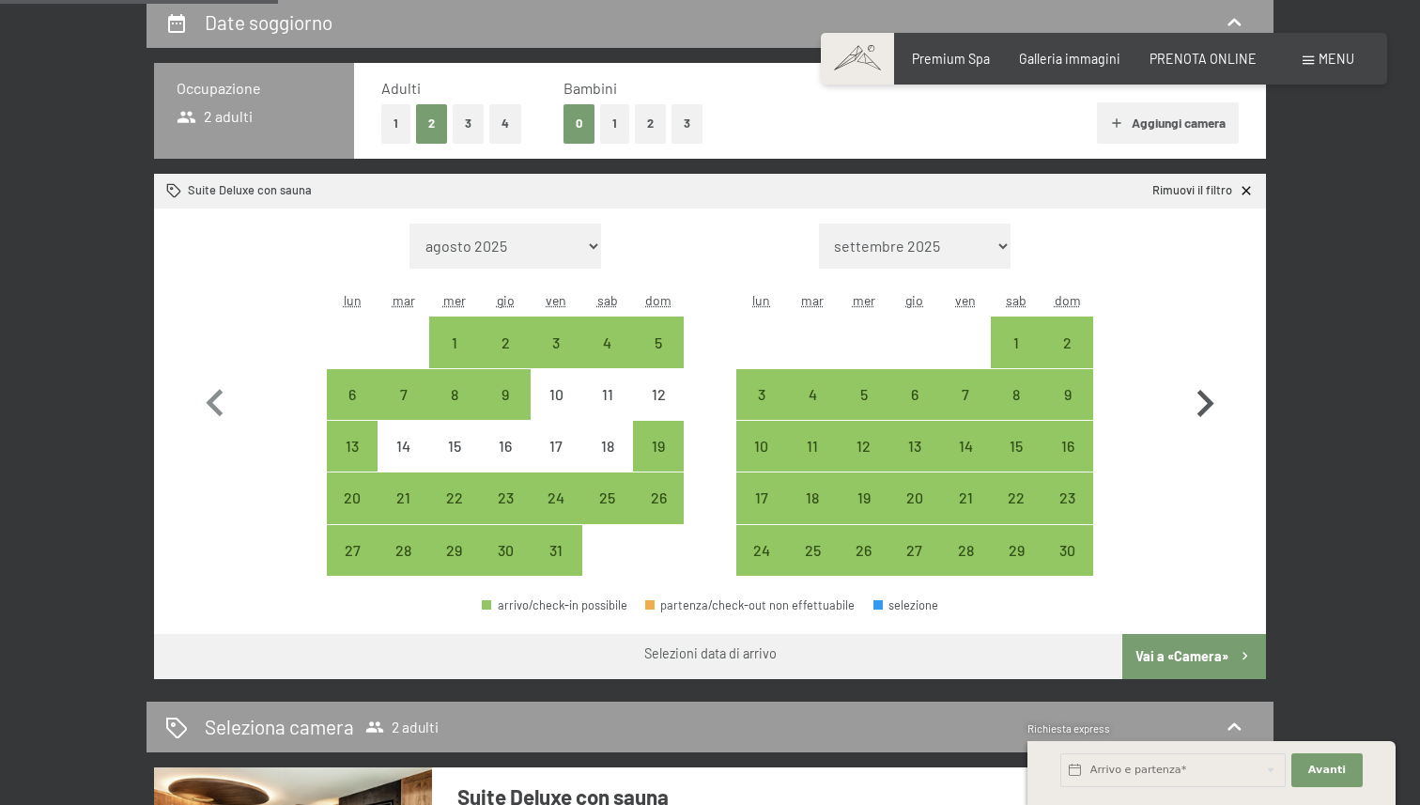
click at [1194, 398] on icon "button" at bounding box center [1204, 404] width 54 height 54
select select "[DATE]"
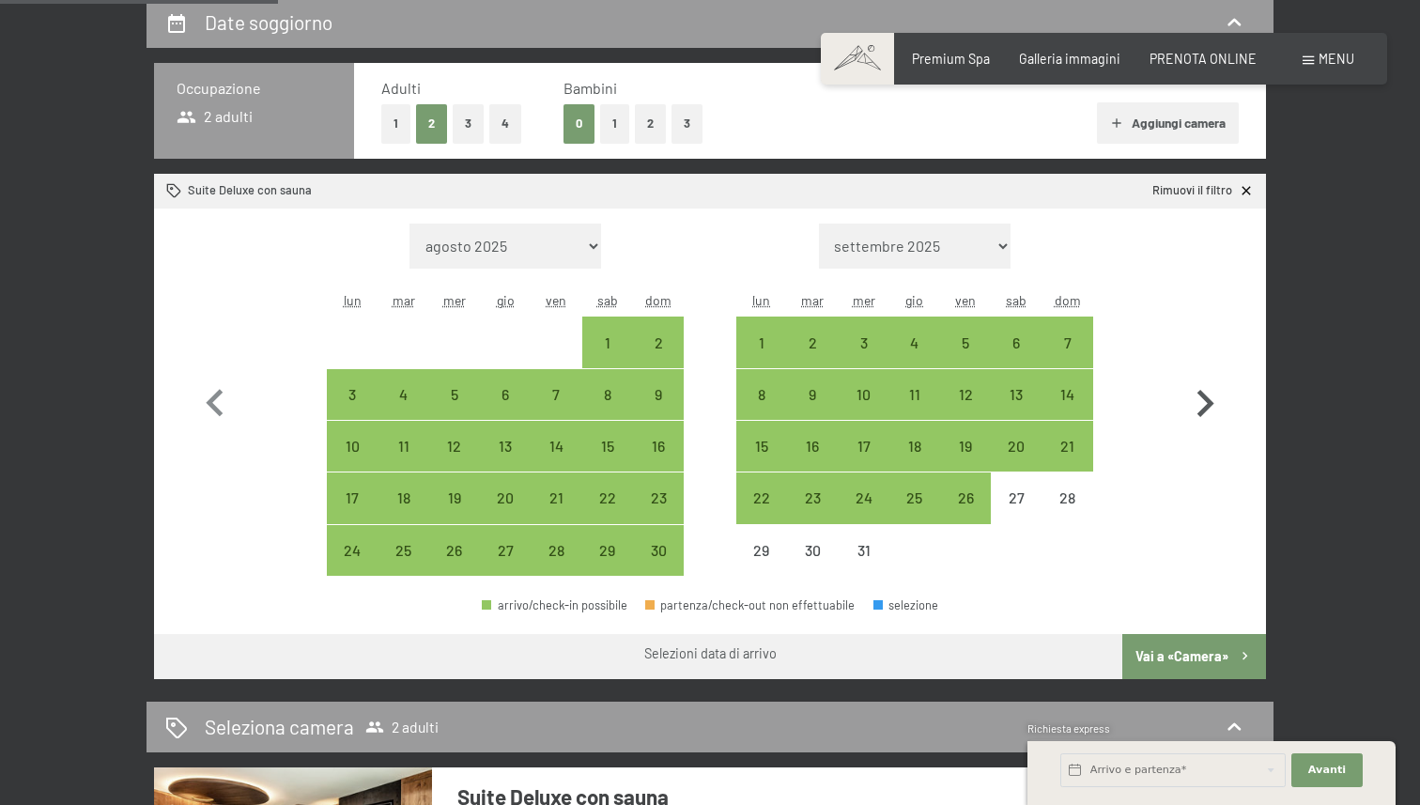
click at [1227, 390] on icon "button" at bounding box center [1204, 404] width 54 height 54
select select "[DATE]"
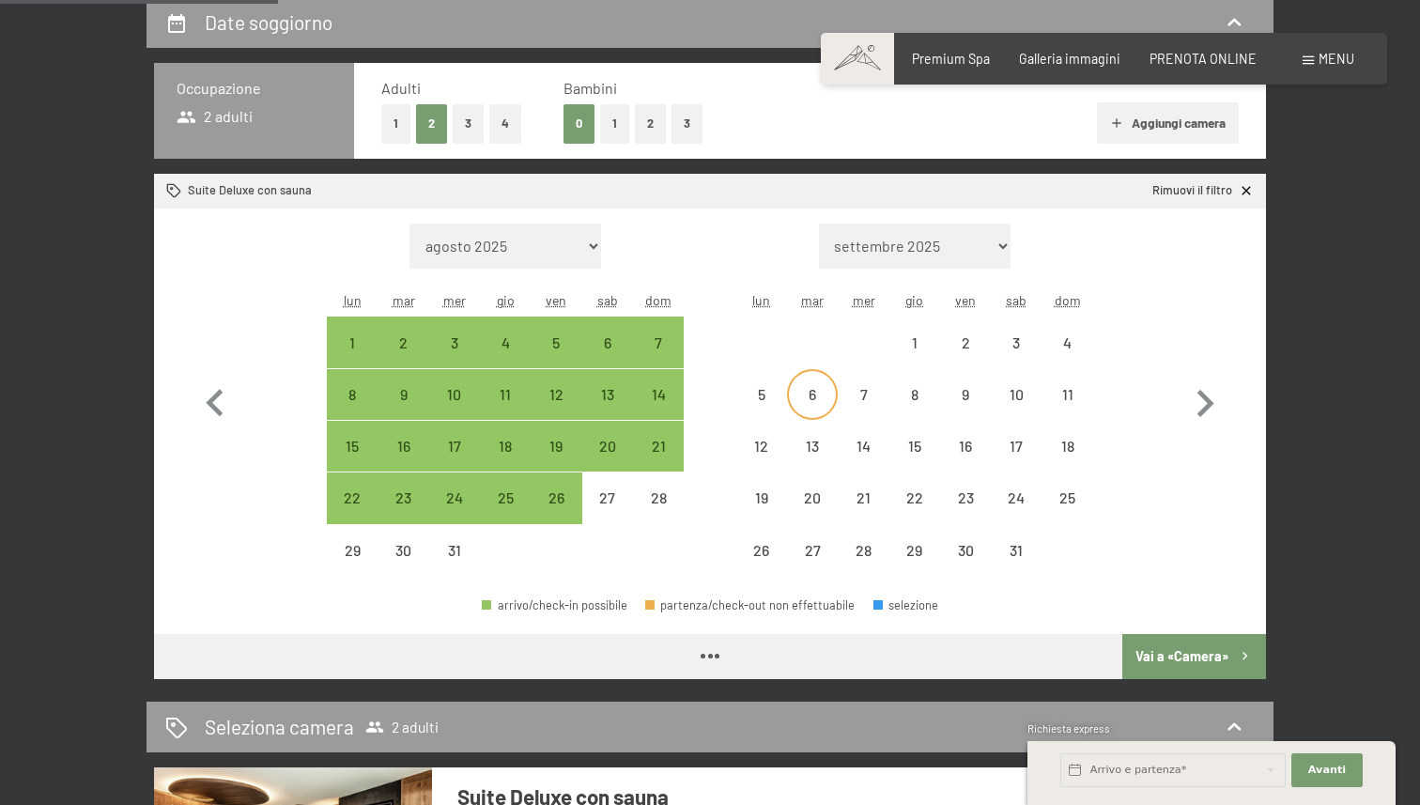
select select "[DATE]"
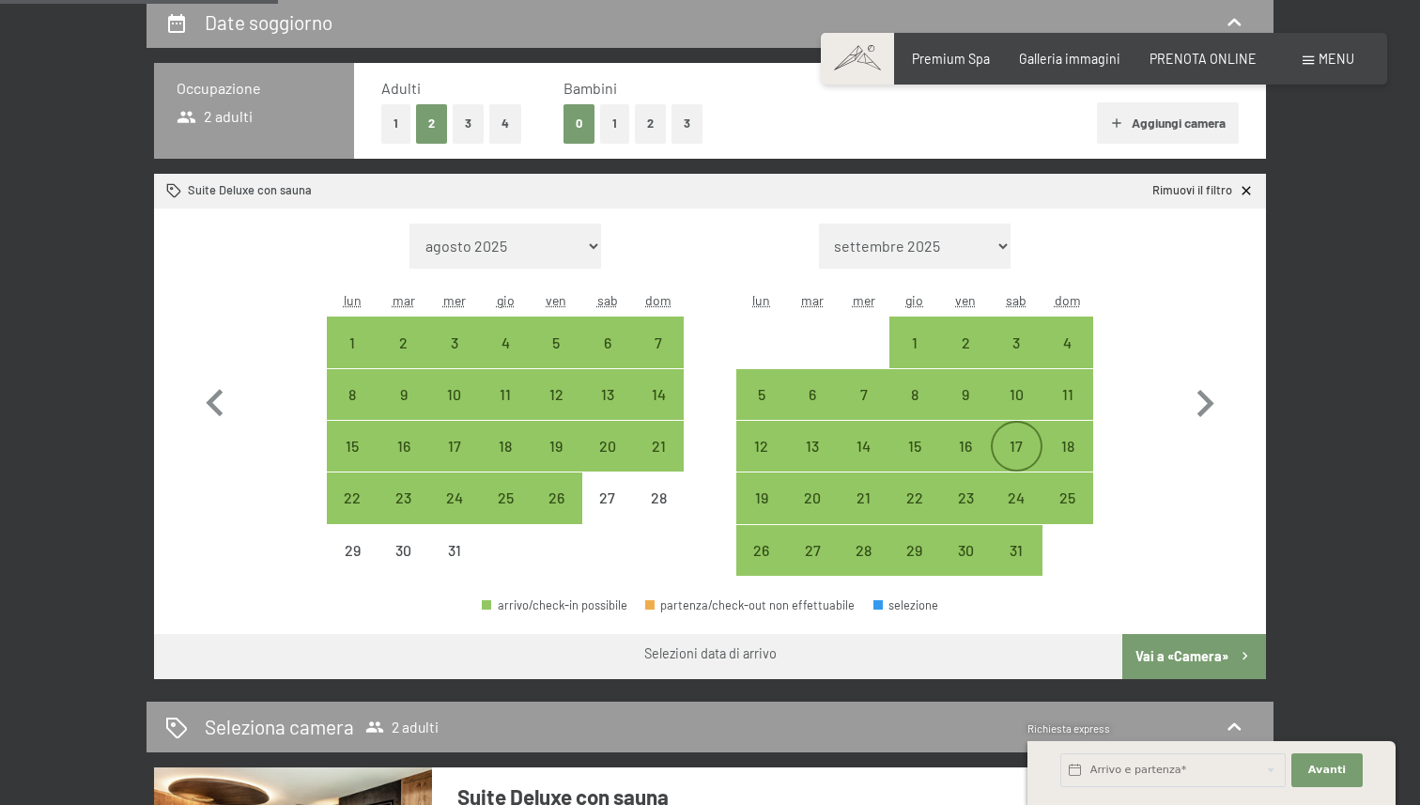
click at [1000, 441] on div "17" at bounding box center [1015, 461] width 47 height 47
select select "[DATE]"
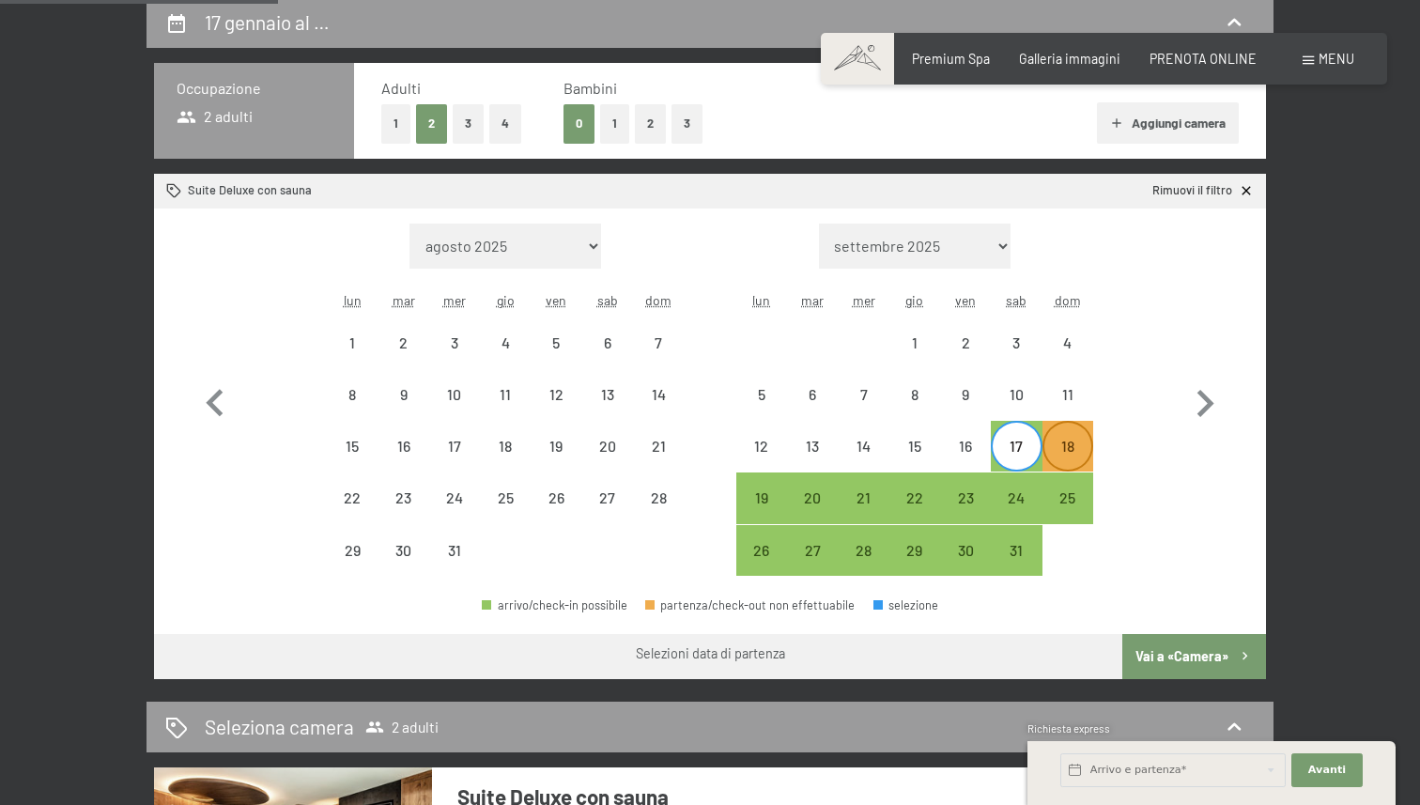
click at [1073, 438] on div "18" at bounding box center [1067, 461] width 47 height 47
select select "[DATE]"
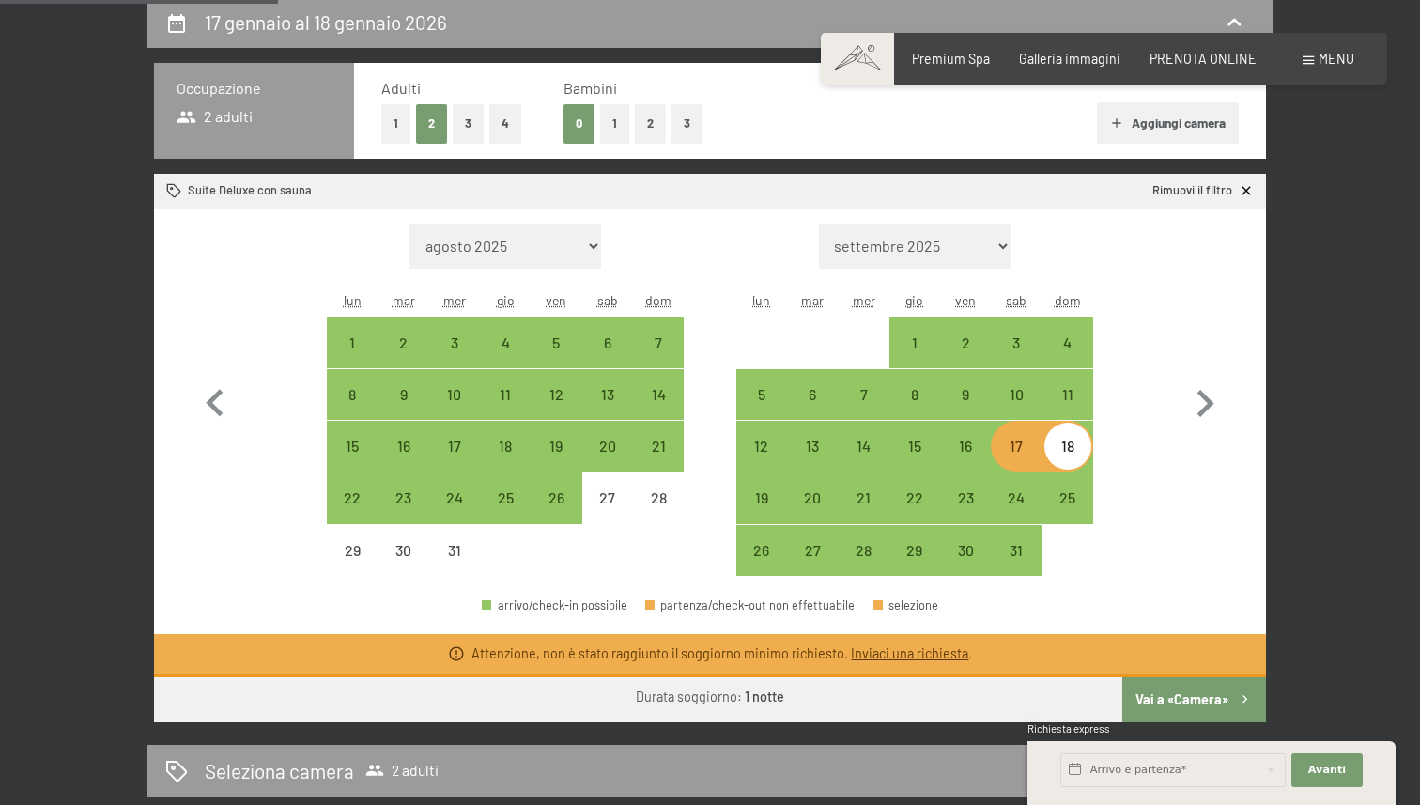
click at [1113, 587] on div "Mese/anno agosto 2025 settembre 2025 ottobre 2025 novembre 2025 dicembre 2025 g…" at bounding box center [710, 399] width 1112 height 383
click at [940, 437] on div "16" at bounding box center [965, 446] width 51 height 51
select select "[DATE]"
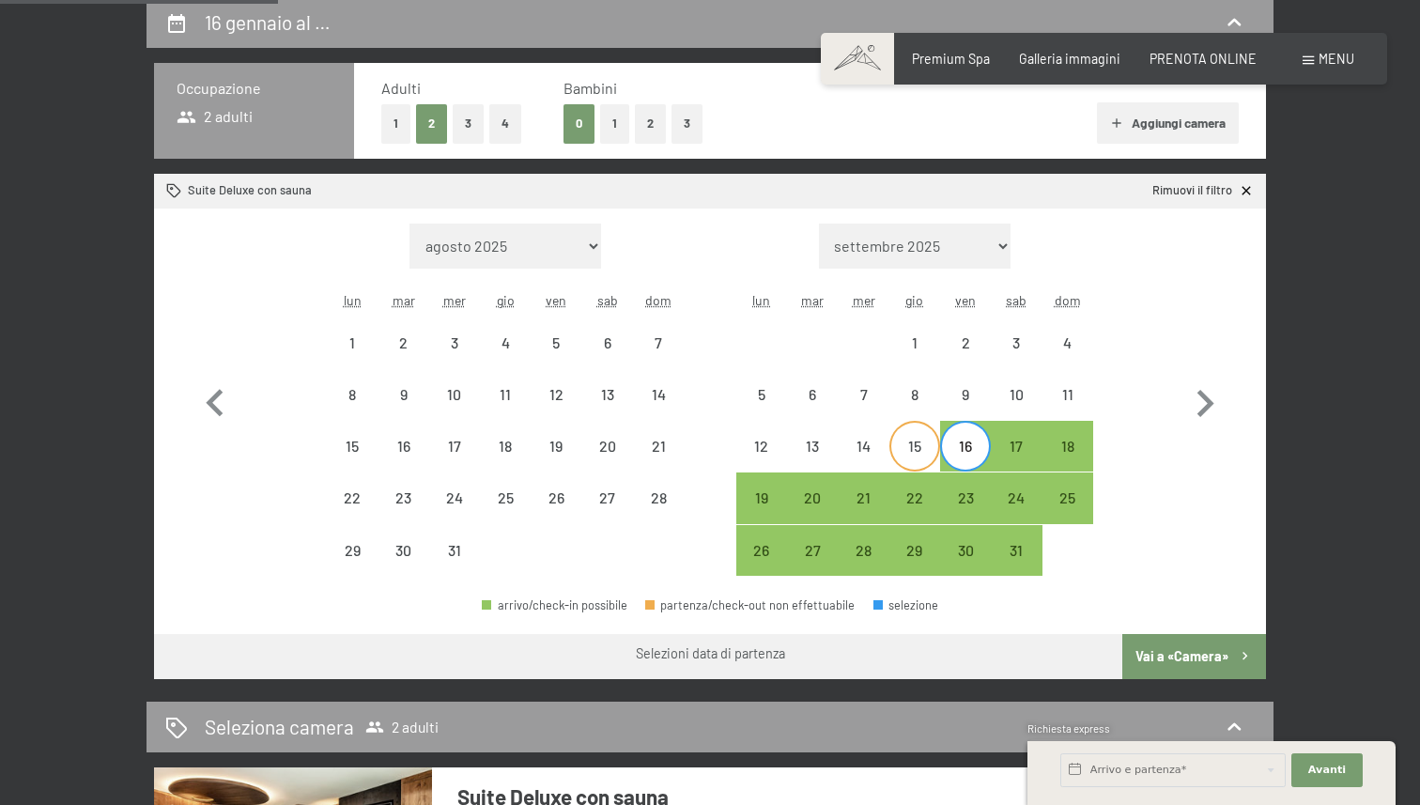
click at [901, 440] on div "15" at bounding box center [914, 461] width 47 height 47
select select "[DATE]"
click at [1049, 440] on div "18" at bounding box center [1067, 461] width 47 height 47
select select "[DATE]"
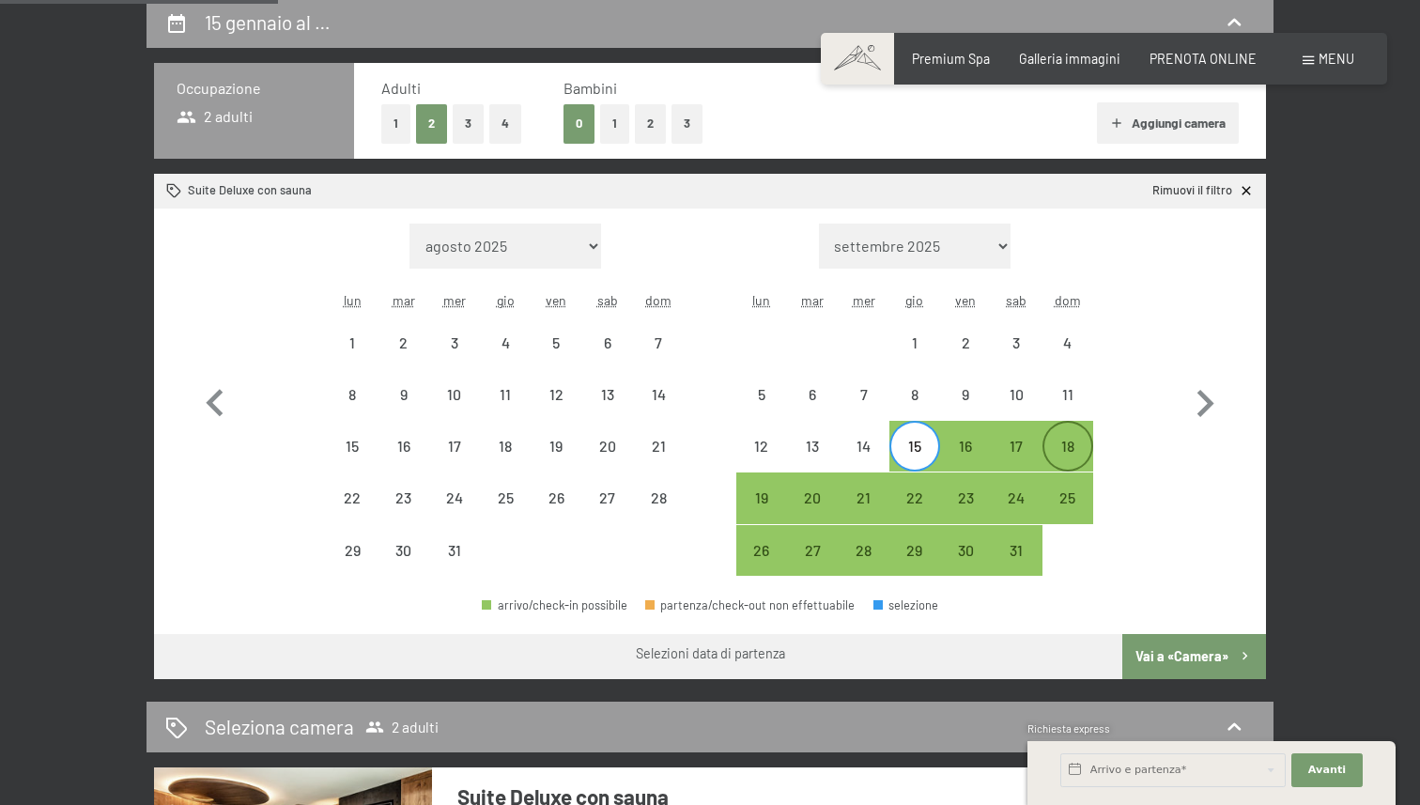
select select "[DATE]"
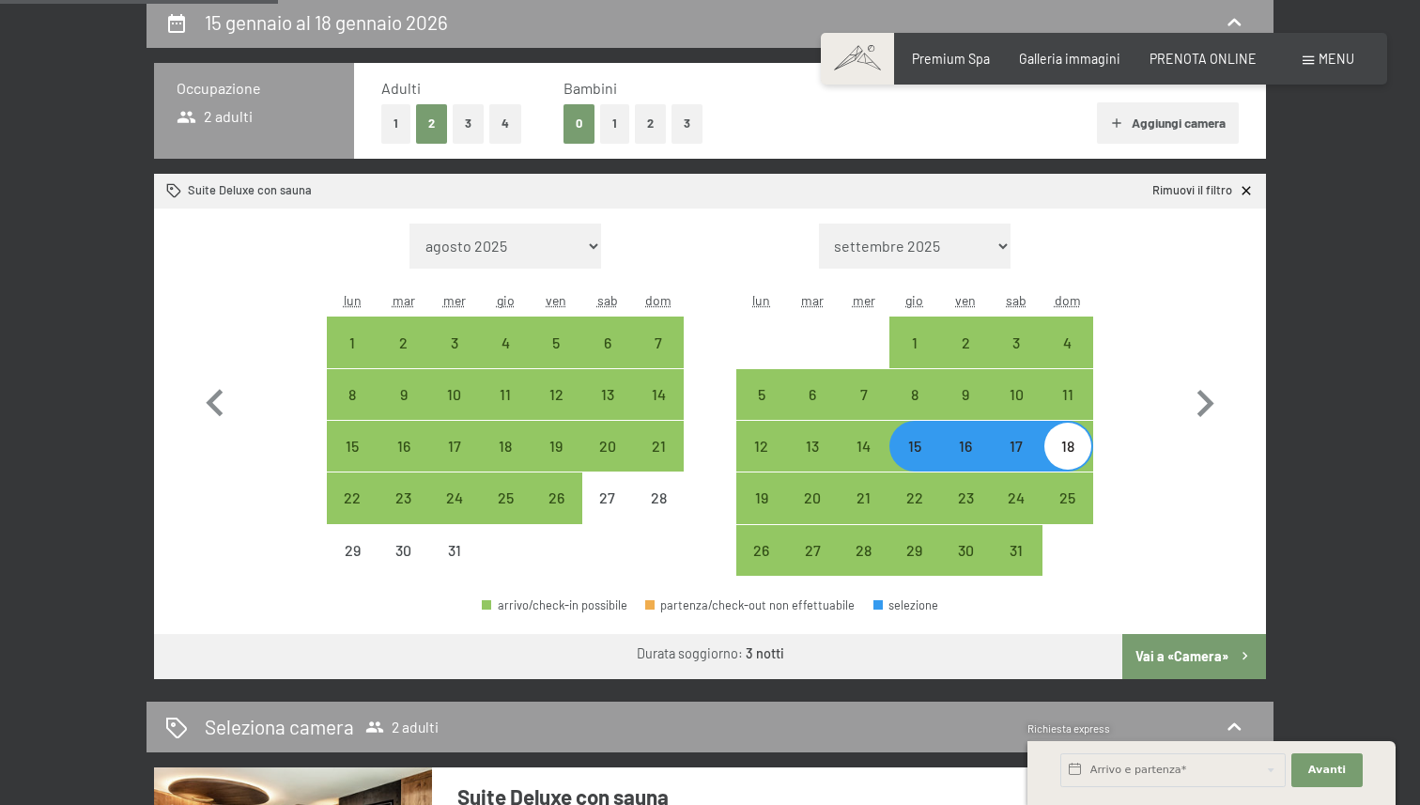
click at [951, 450] on div "16" at bounding box center [965, 461] width 47 height 47
select select "[DATE]"
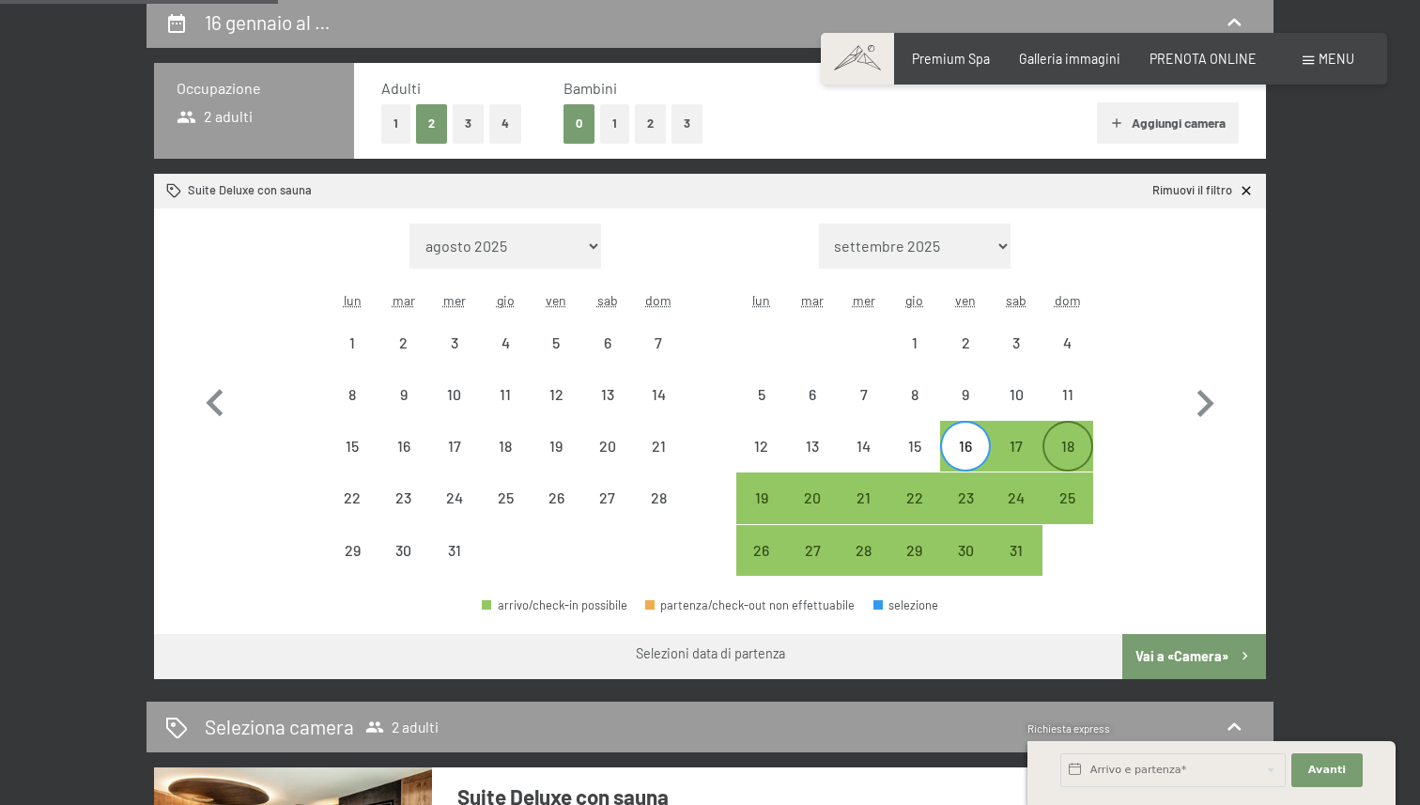
click at [1063, 443] on div "18" at bounding box center [1067, 461] width 47 height 47
select select "[DATE]"
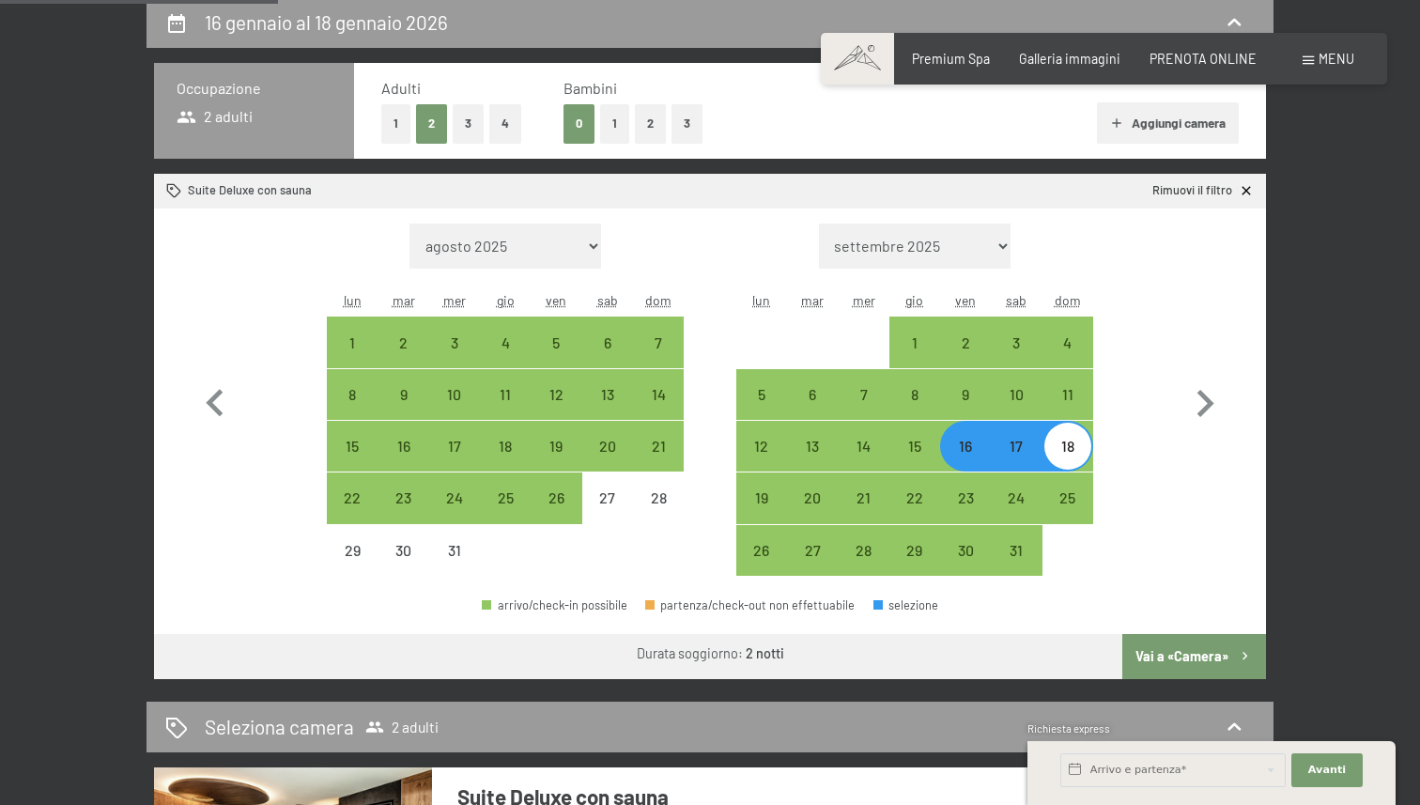
click at [1018, 449] on div "17" at bounding box center [1015, 461] width 47 height 47
select select "[DATE]"
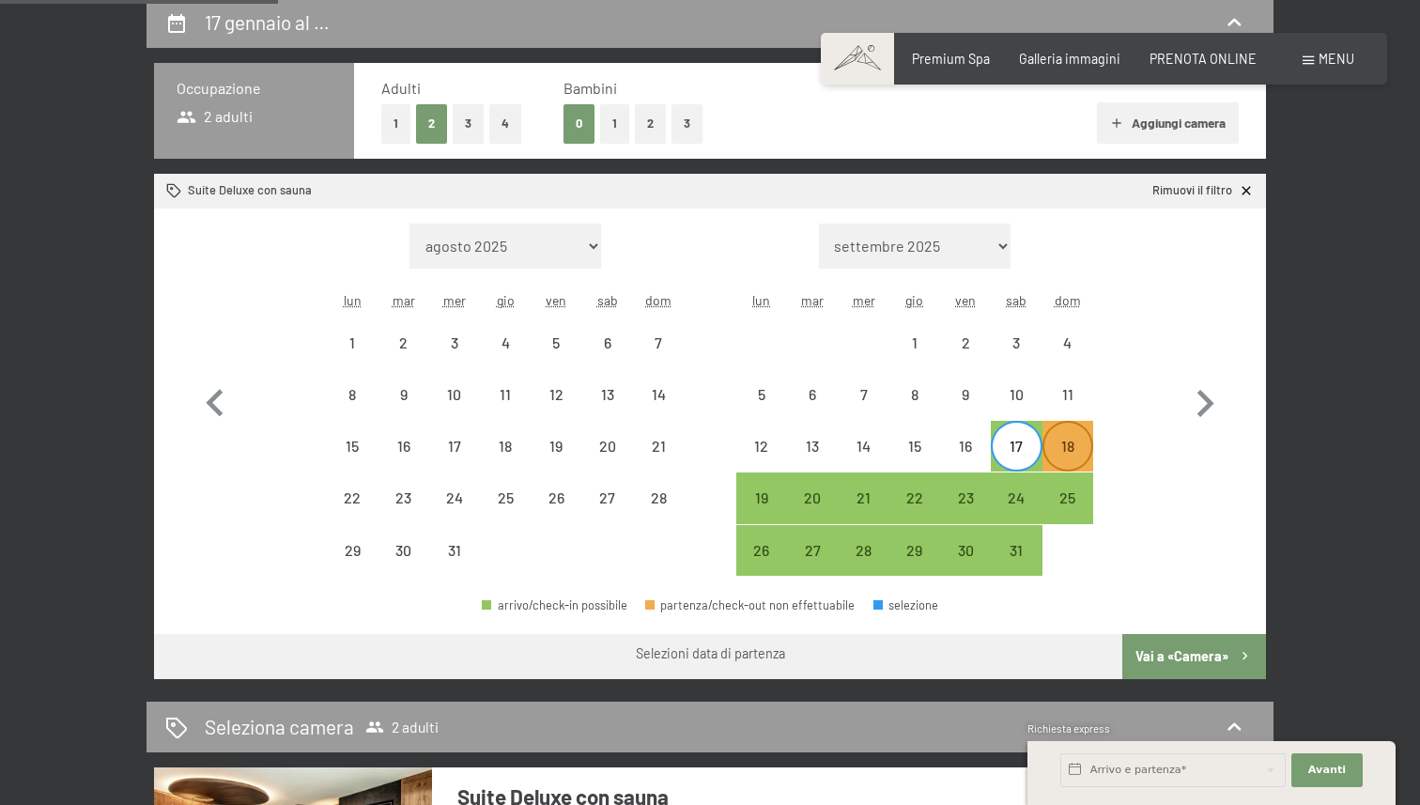
click at [1069, 445] on div "18" at bounding box center [1067, 461] width 47 height 47
select select "[DATE]"
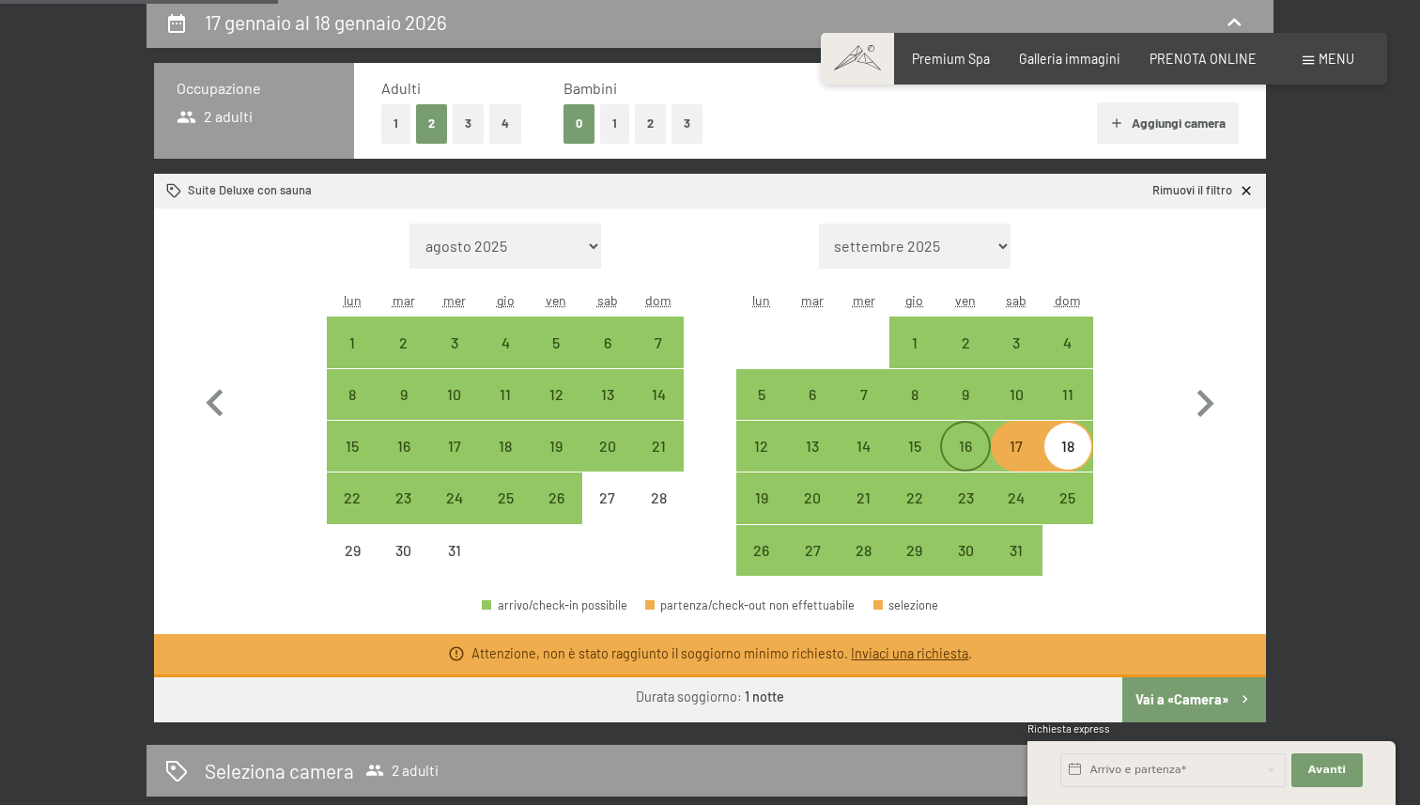
click at [965, 451] on div "16" at bounding box center [965, 461] width 47 height 47
select select "[DATE]"
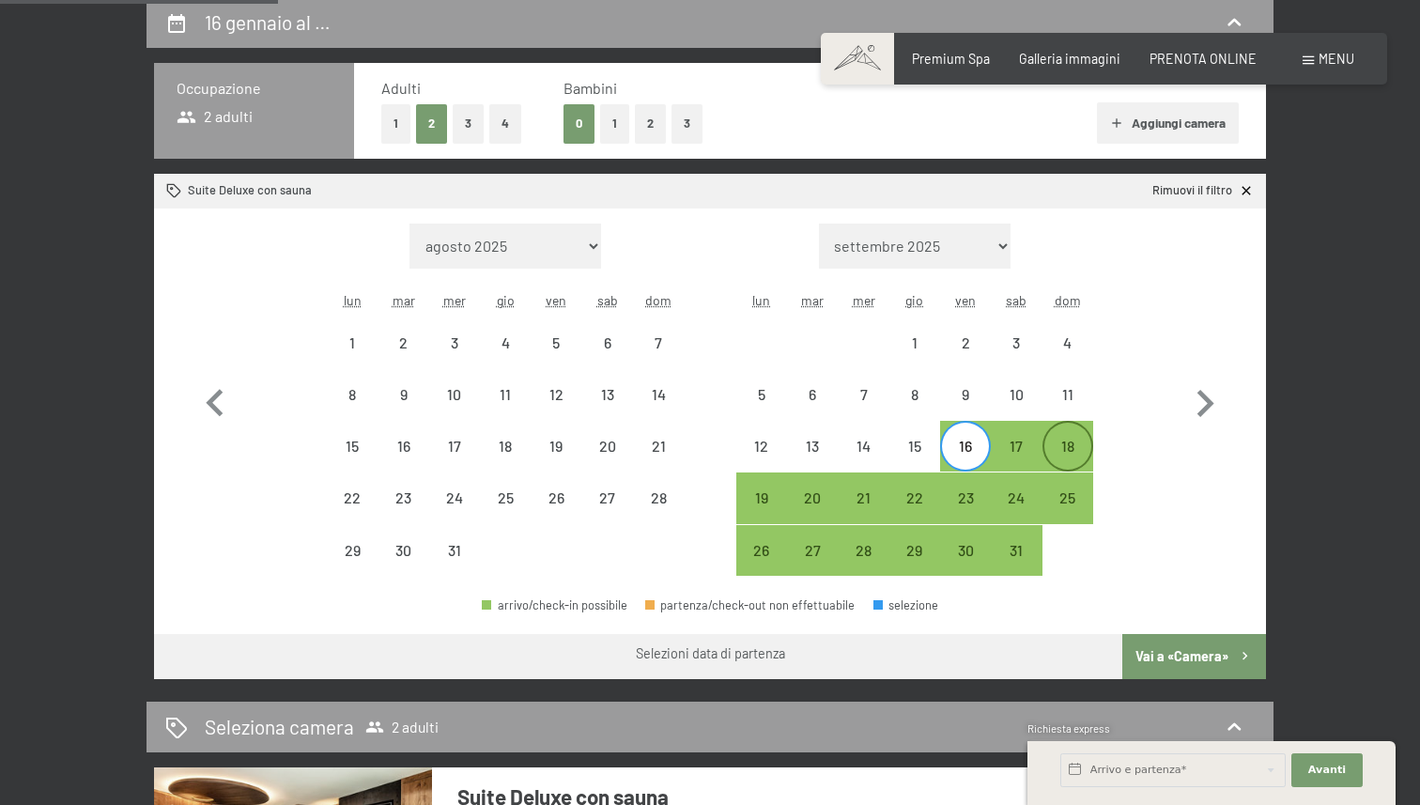
click at [1062, 441] on div "18" at bounding box center [1067, 461] width 47 height 47
select select "[DATE]"
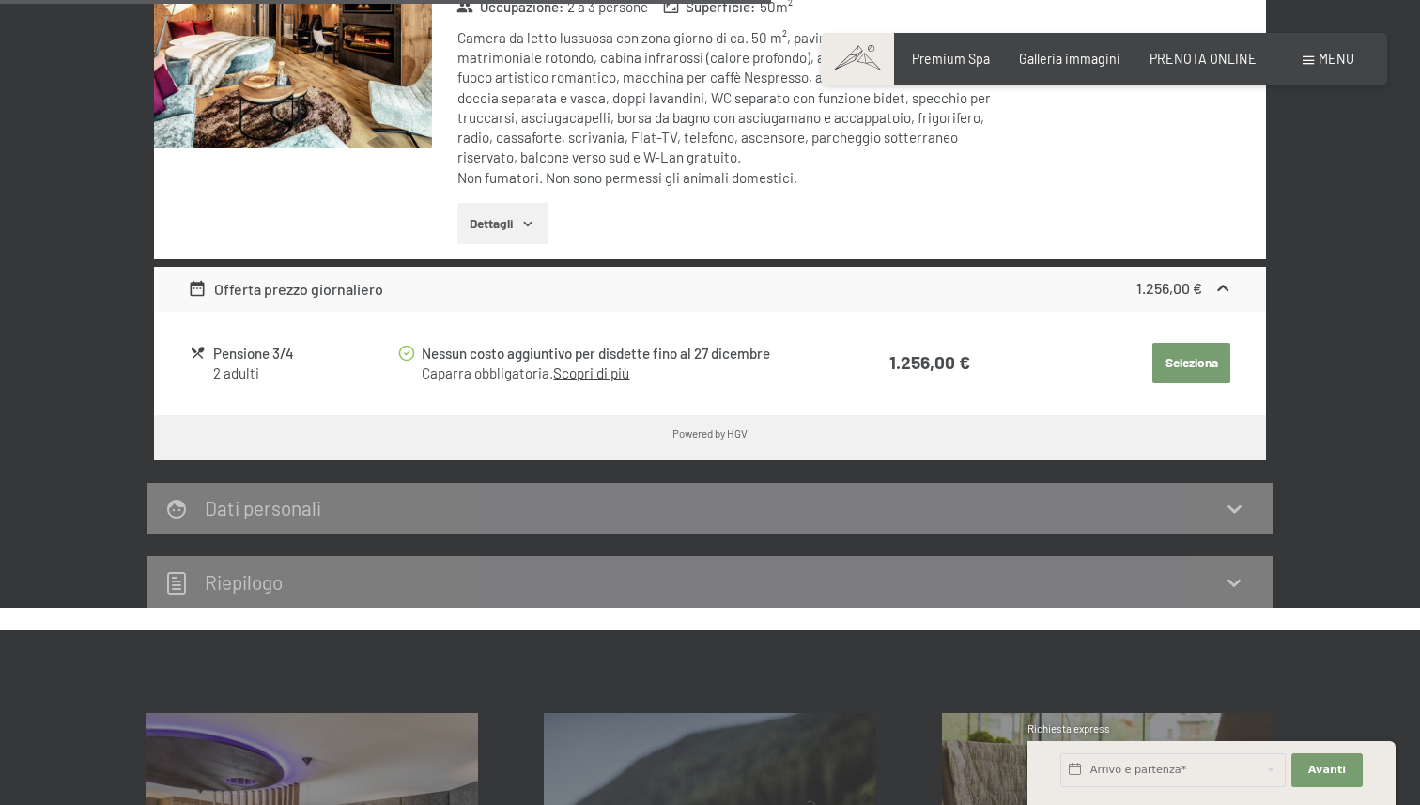
scroll to position [1224, 0]
